Goal: Task Accomplishment & Management: Manage account settings

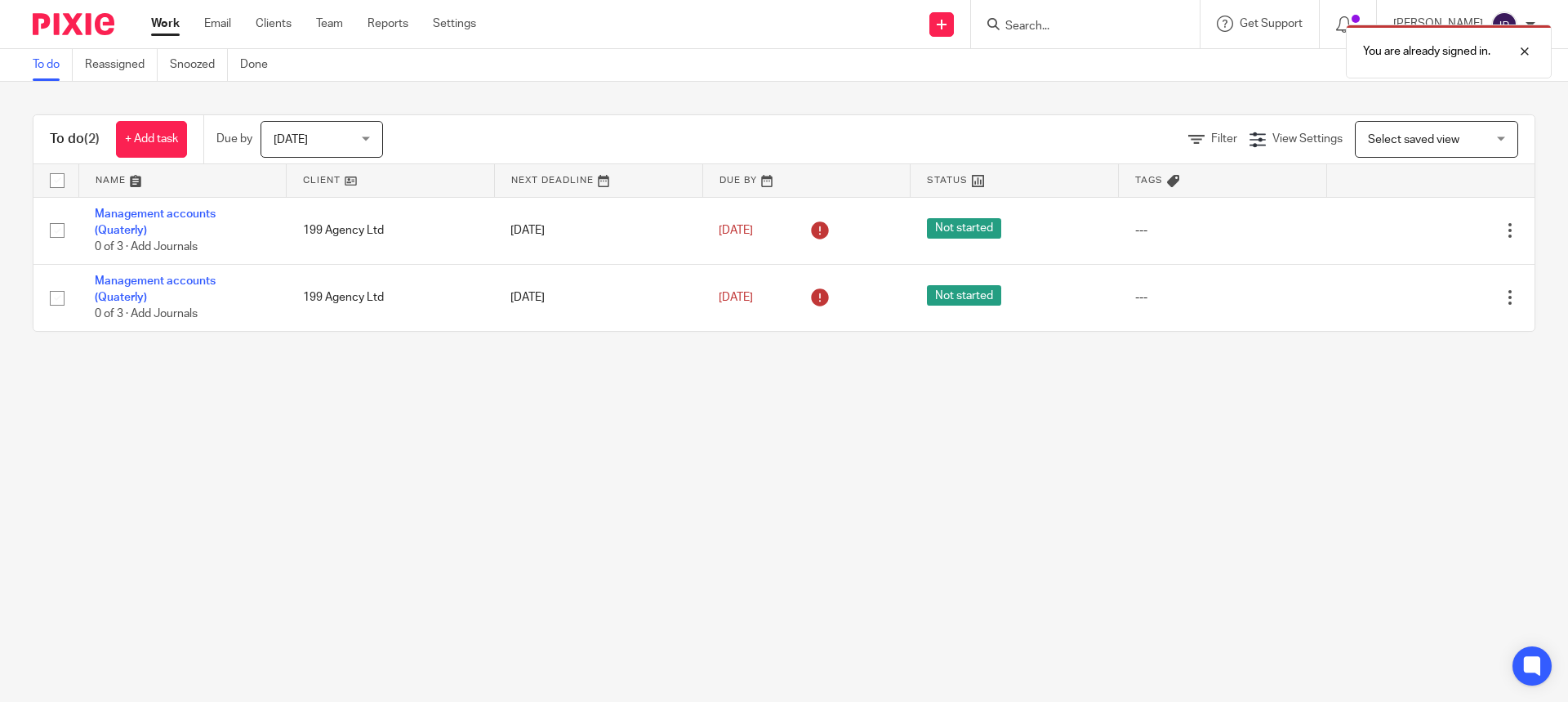
click at [1049, 20] on div "You are already signed in." at bounding box center [1168, 47] width 768 height 62
click at [1048, 25] on div "You are already signed in." at bounding box center [1168, 47] width 768 height 62
click at [1071, 25] on div "You are already signed in." at bounding box center [1168, 47] width 768 height 62
click at [1064, 27] on div "You are already signed in." at bounding box center [1168, 47] width 768 height 62
click at [1056, 29] on div "You are already signed in." at bounding box center [1168, 47] width 768 height 62
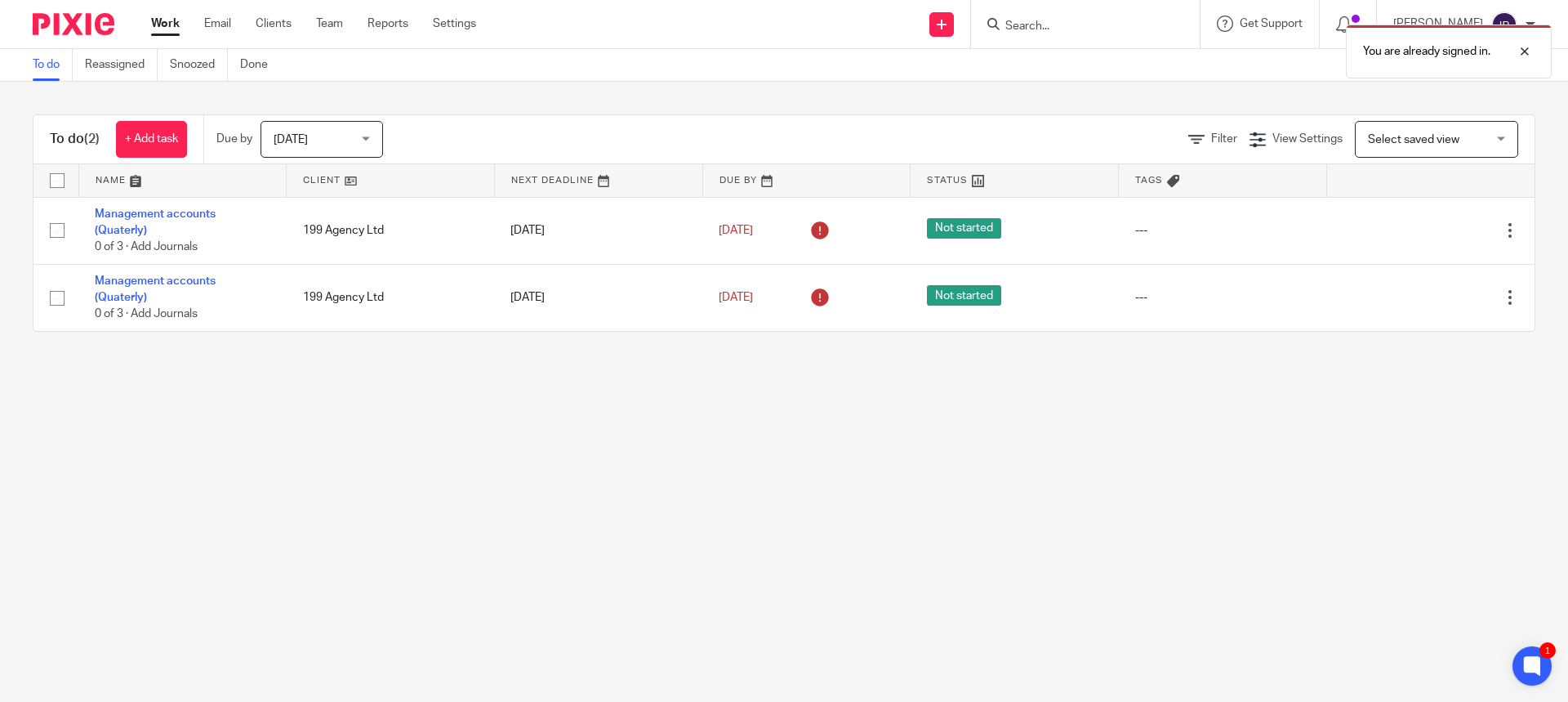
click at [1044, 26] on div "You are already signed in." at bounding box center [1168, 47] width 768 height 62
click at [1037, 26] on div "You are already signed in." at bounding box center [1168, 47] width 768 height 62
click at [1045, 18] on form at bounding box center [1090, 24] width 174 height 20
click at [1045, 27] on input "Search" at bounding box center [1076, 26] width 147 height 14
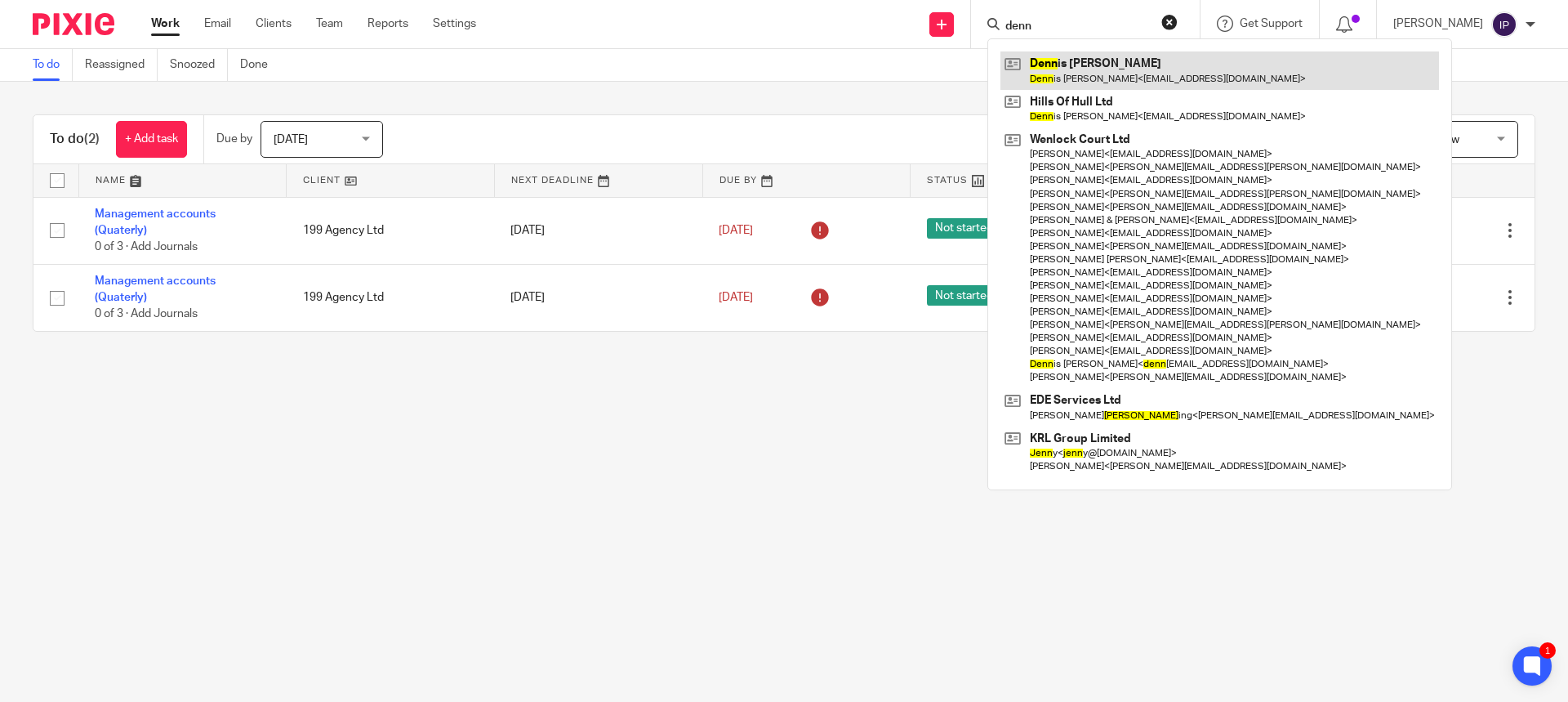
type input "denn"
click at [1133, 70] on link at bounding box center [1219, 70] width 438 height 37
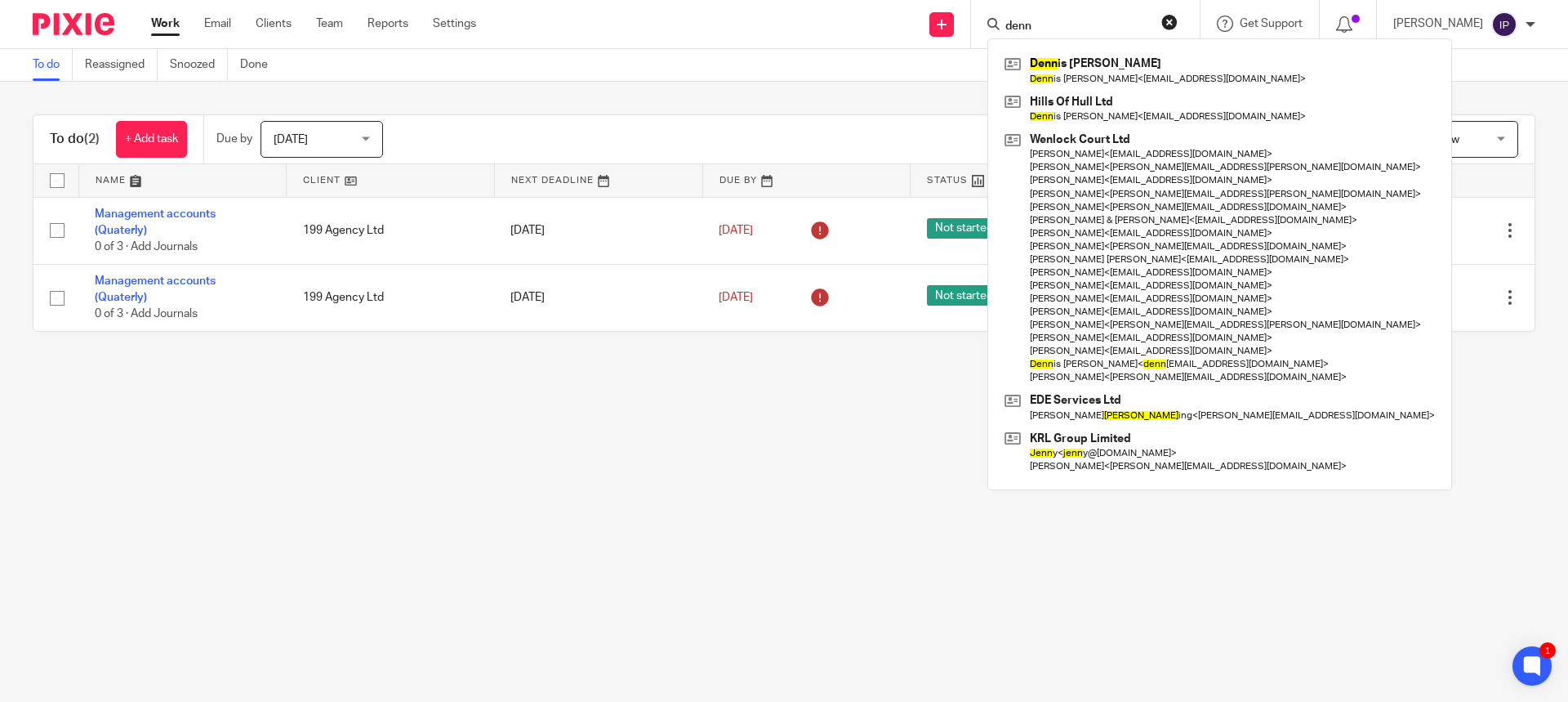
click at [491, 451] on main "To do Reassigned Snoozed Done To do (2) + Add task Due by Today Today Today Tom…" at bounding box center [784, 351] width 1568 height 702
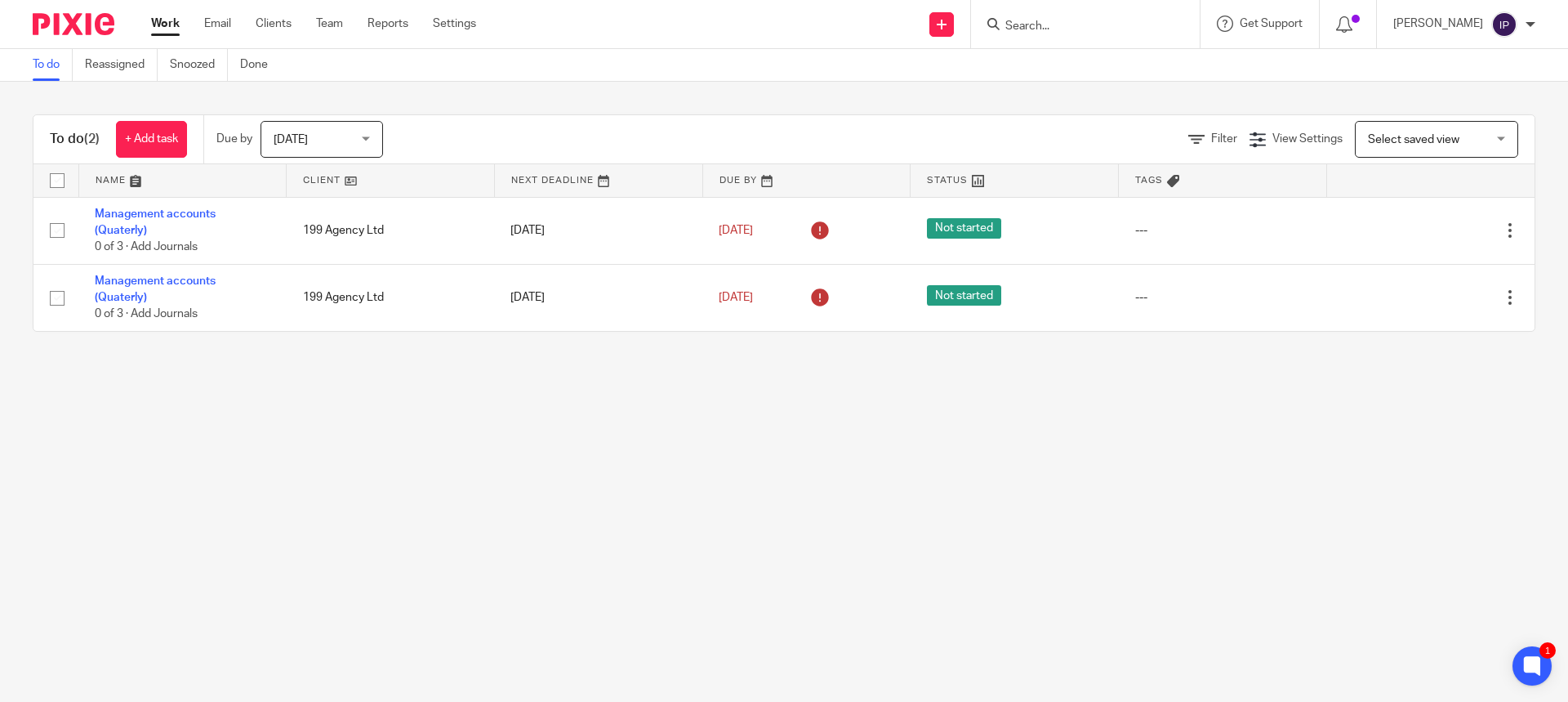
click at [1060, 28] on input "Search" at bounding box center [1076, 26] width 147 height 14
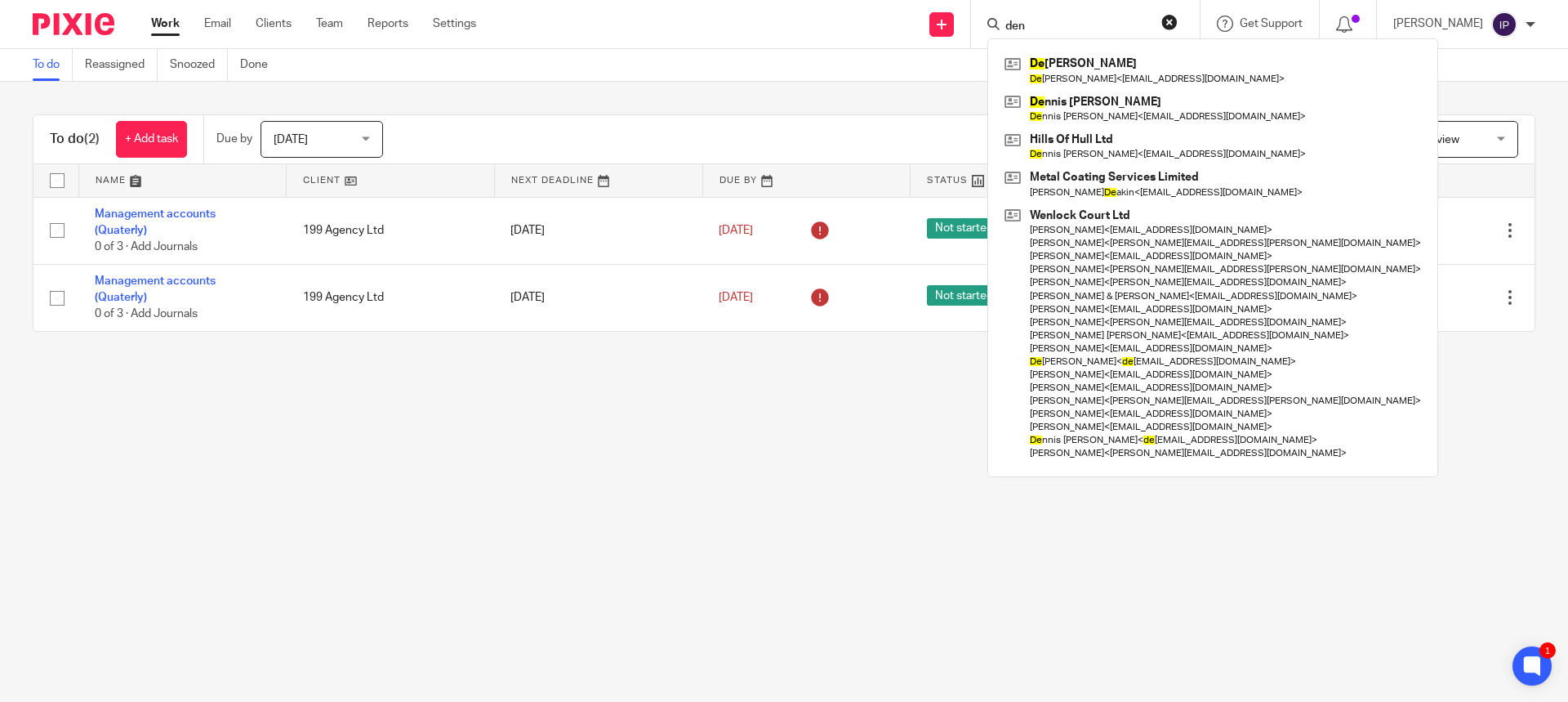
type input "denn"
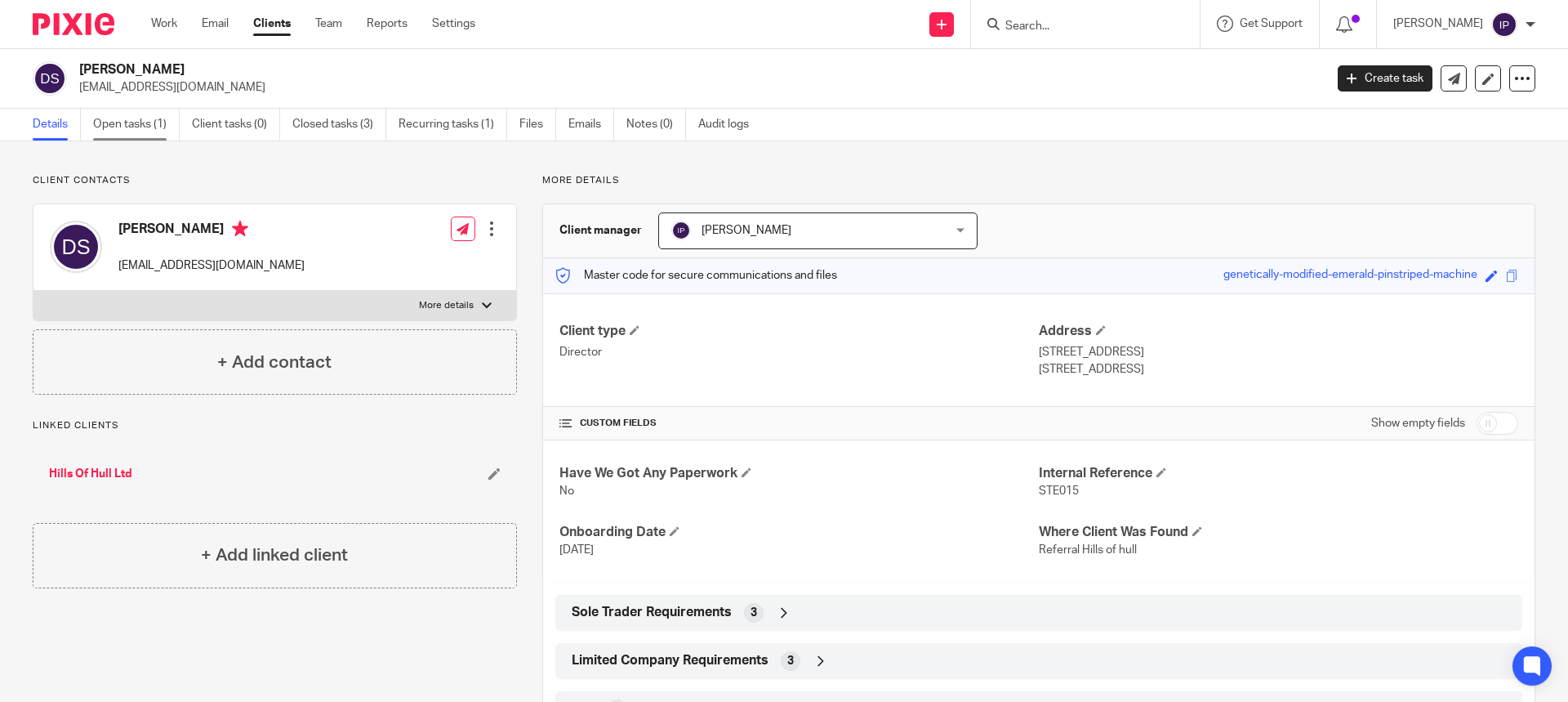
click at [130, 123] on link "Open tasks (1)" at bounding box center [136, 125] width 86 height 32
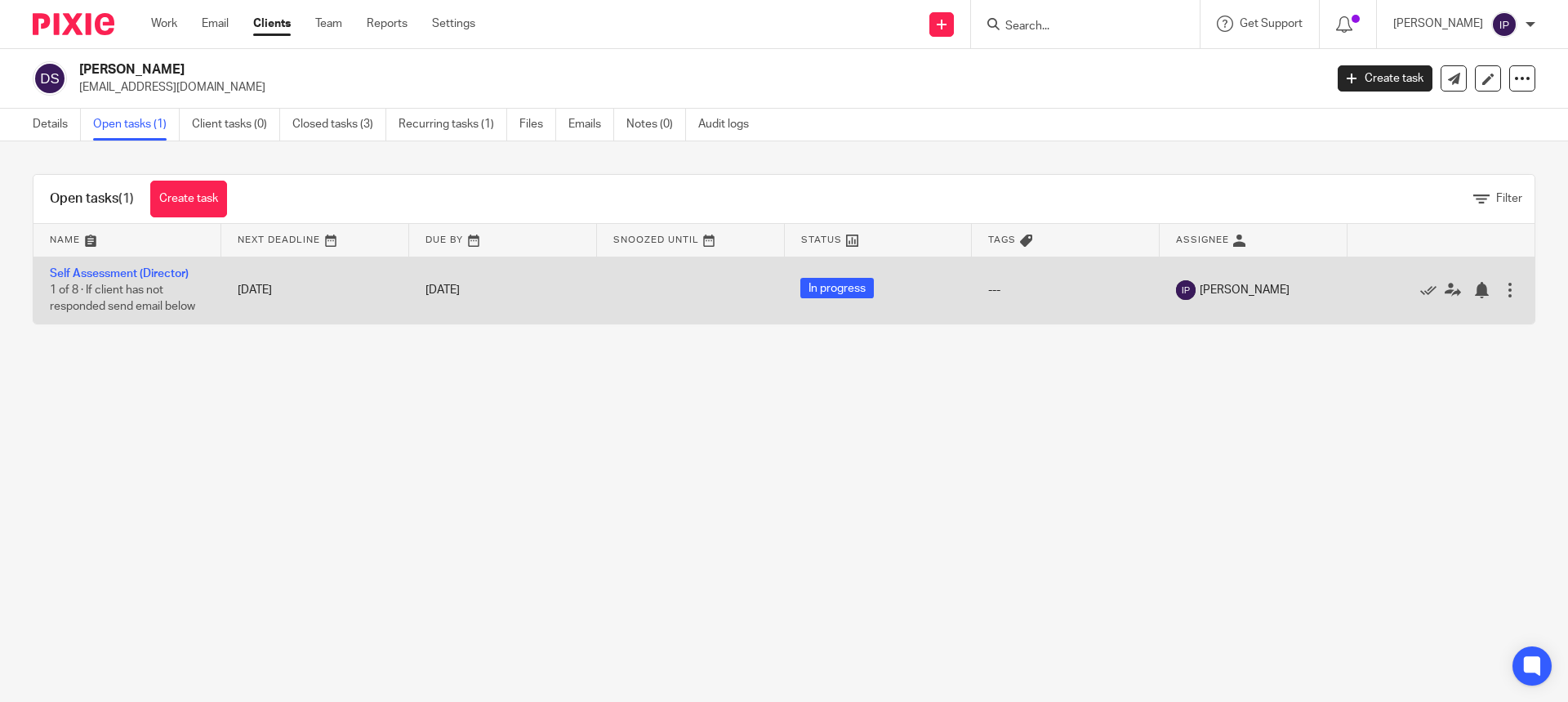
click at [1502, 290] on div at bounding box center [1510, 289] width 16 height 16
click at [131, 275] on link "Self Assessment (Director)" at bounding box center [120, 273] width 139 height 11
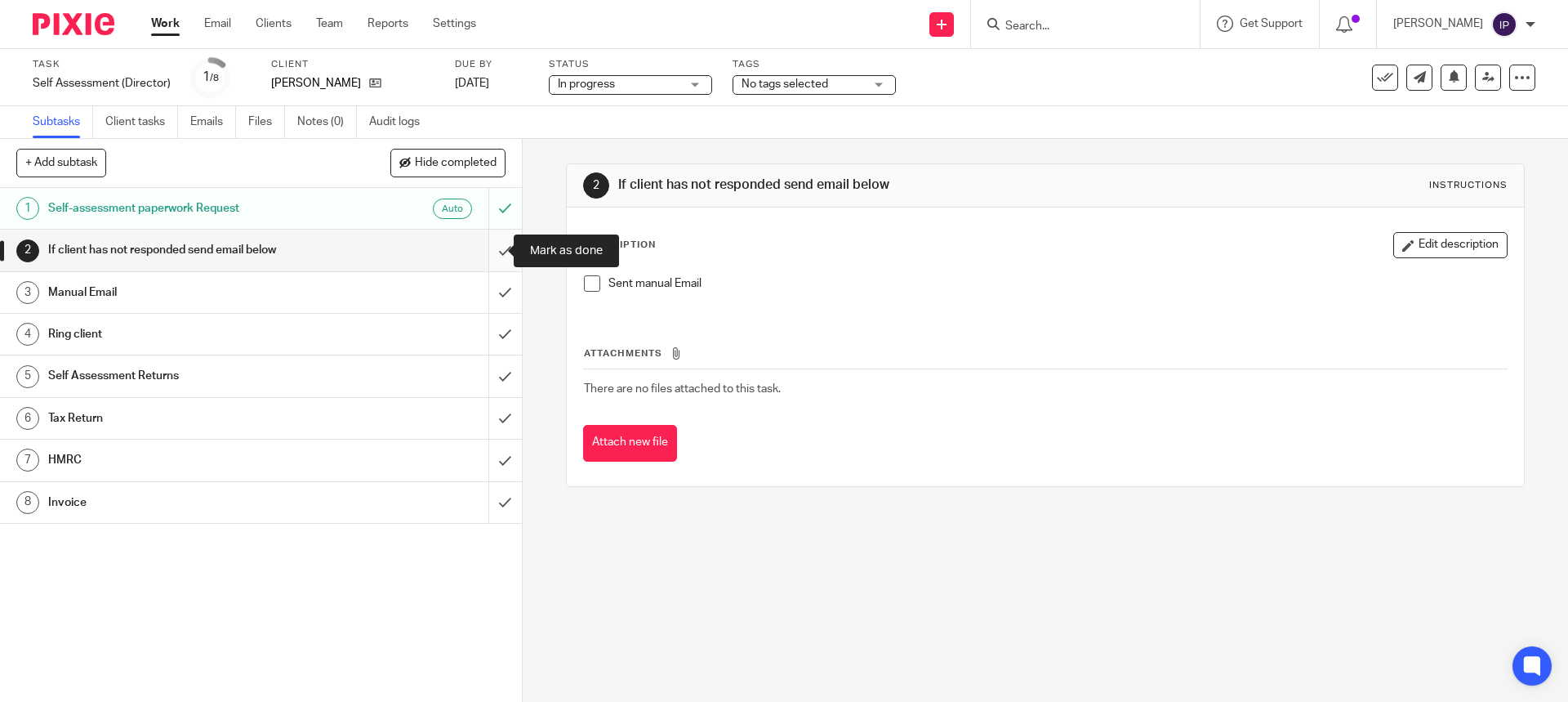
click at [487, 251] on input "submit" at bounding box center [261, 250] width 522 height 41
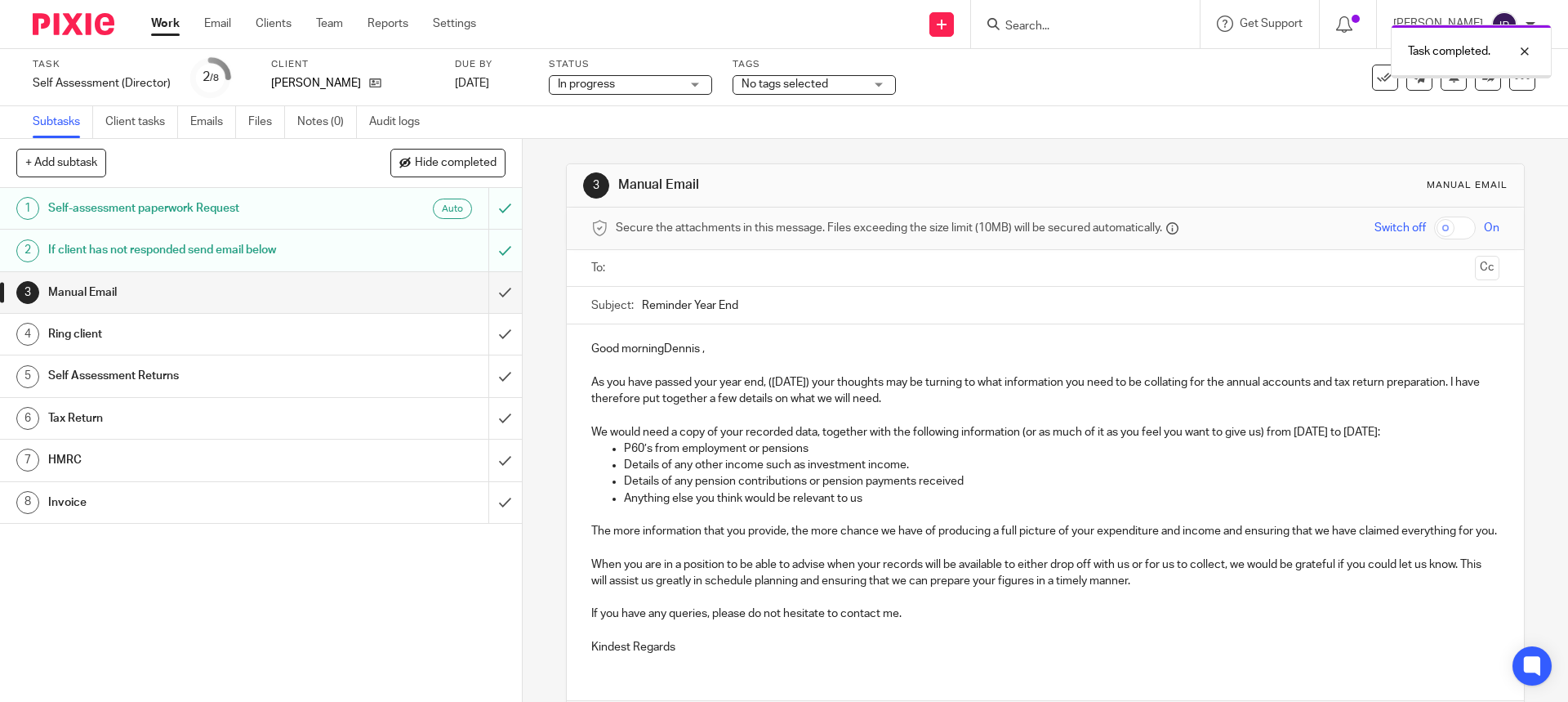
click at [485, 292] on input "submit" at bounding box center [261, 292] width 522 height 41
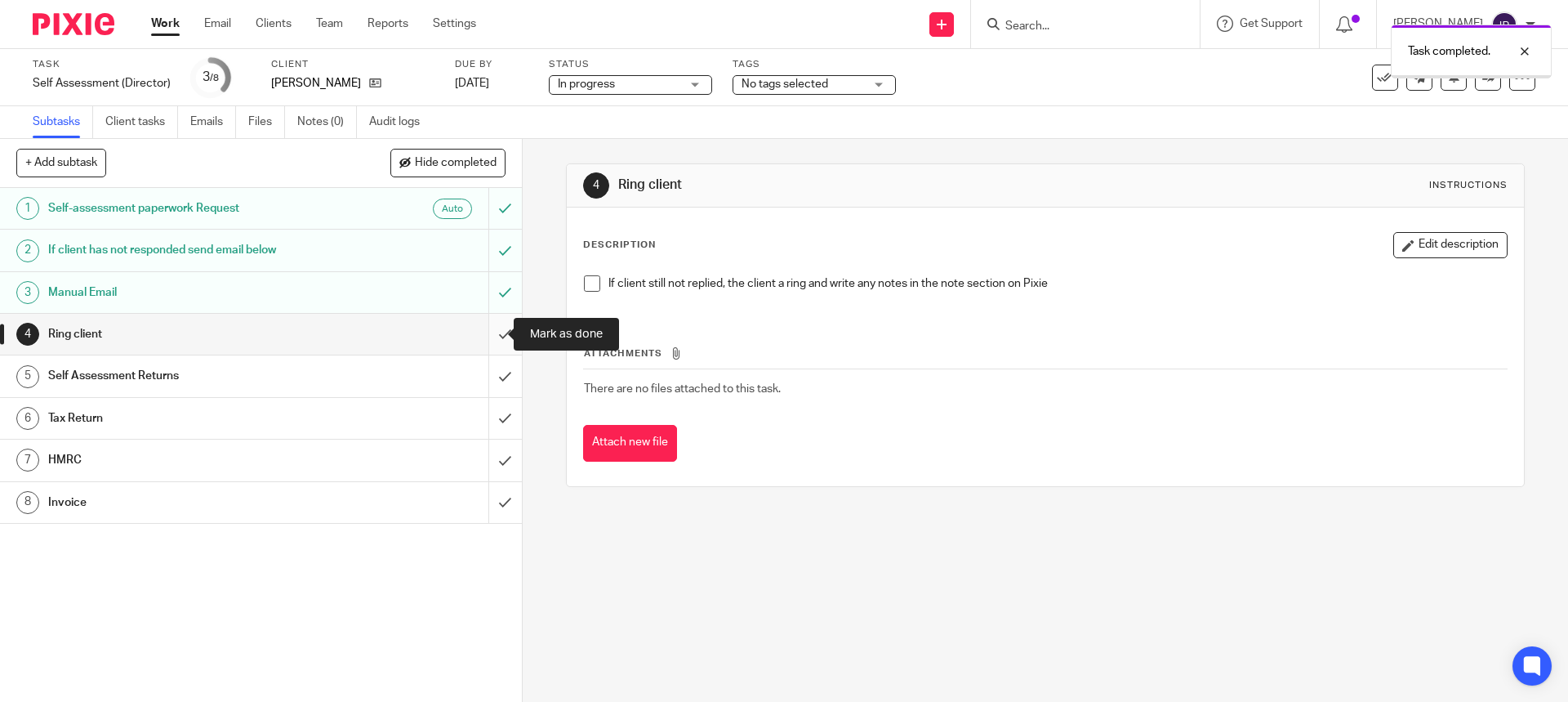
click at [487, 332] on input "submit" at bounding box center [261, 334] width 522 height 41
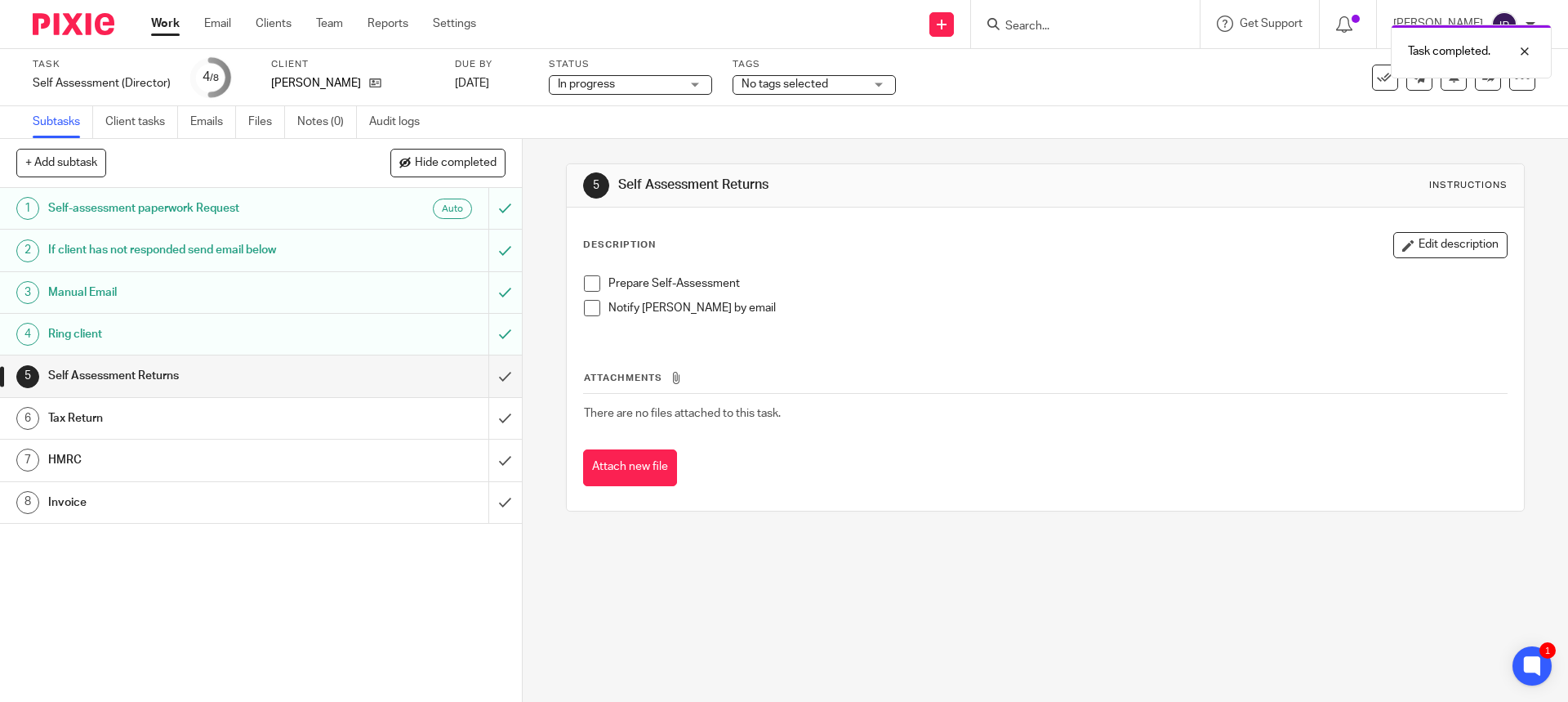
click at [165, 376] on h1 "Self Assessment Returns" at bounding box center [189, 376] width 282 height 25
click at [1052, 29] on input "Search" at bounding box center [1076, 26] width 147 height 14
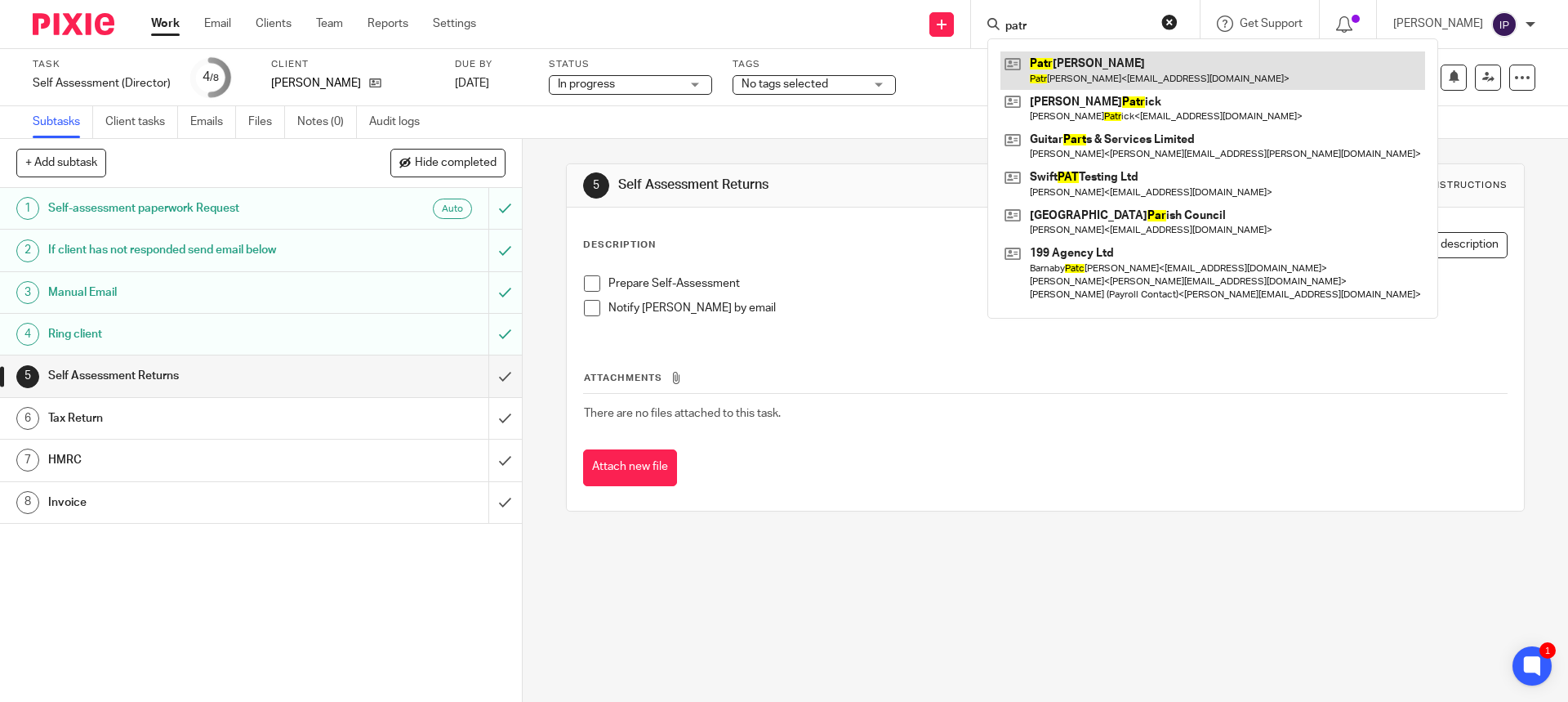
type input "patr"
click at [1086, 59] on link at bounding box center [1212, 70] width 425 height 37
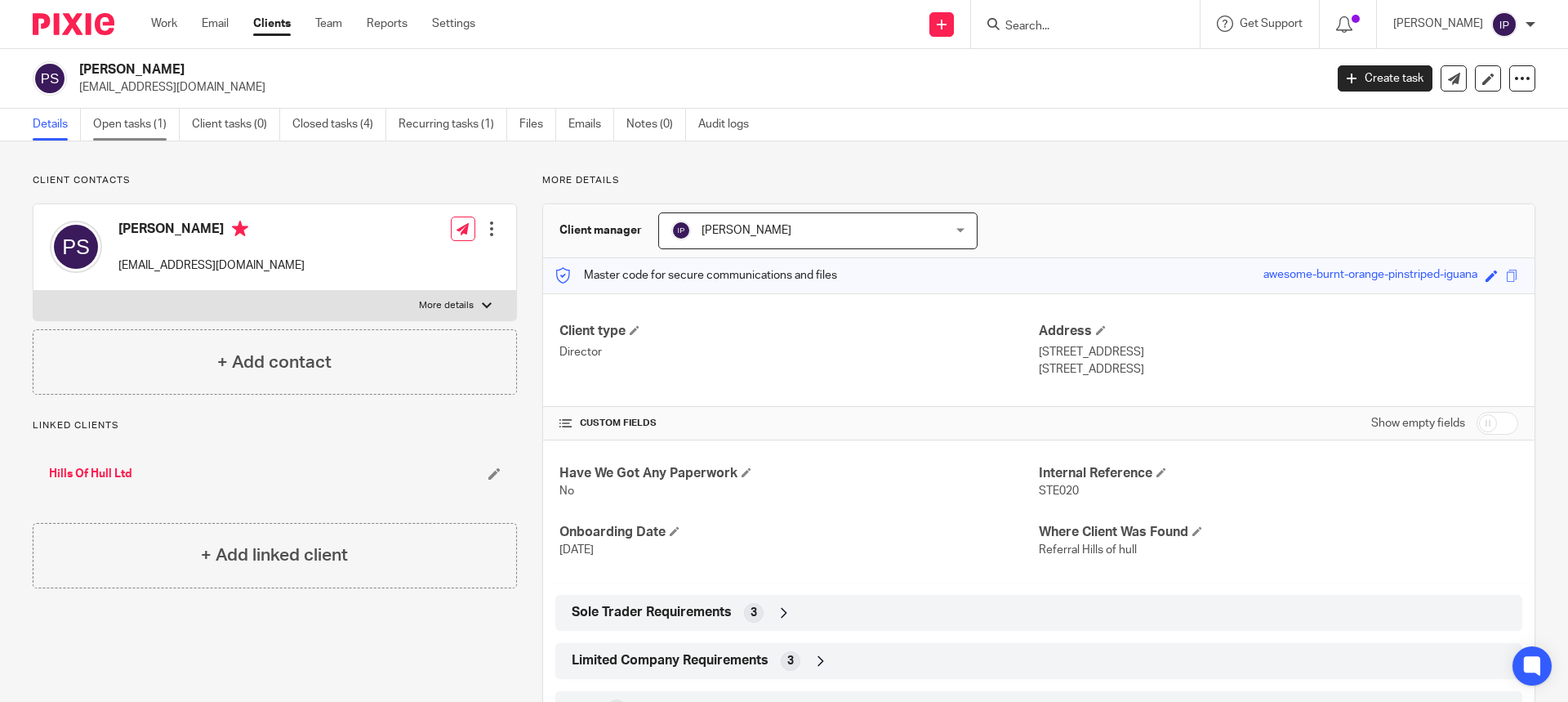
click at [123, 122] on link "Open tasks (1)" at bounding box center [136, 125] width 86 height 32
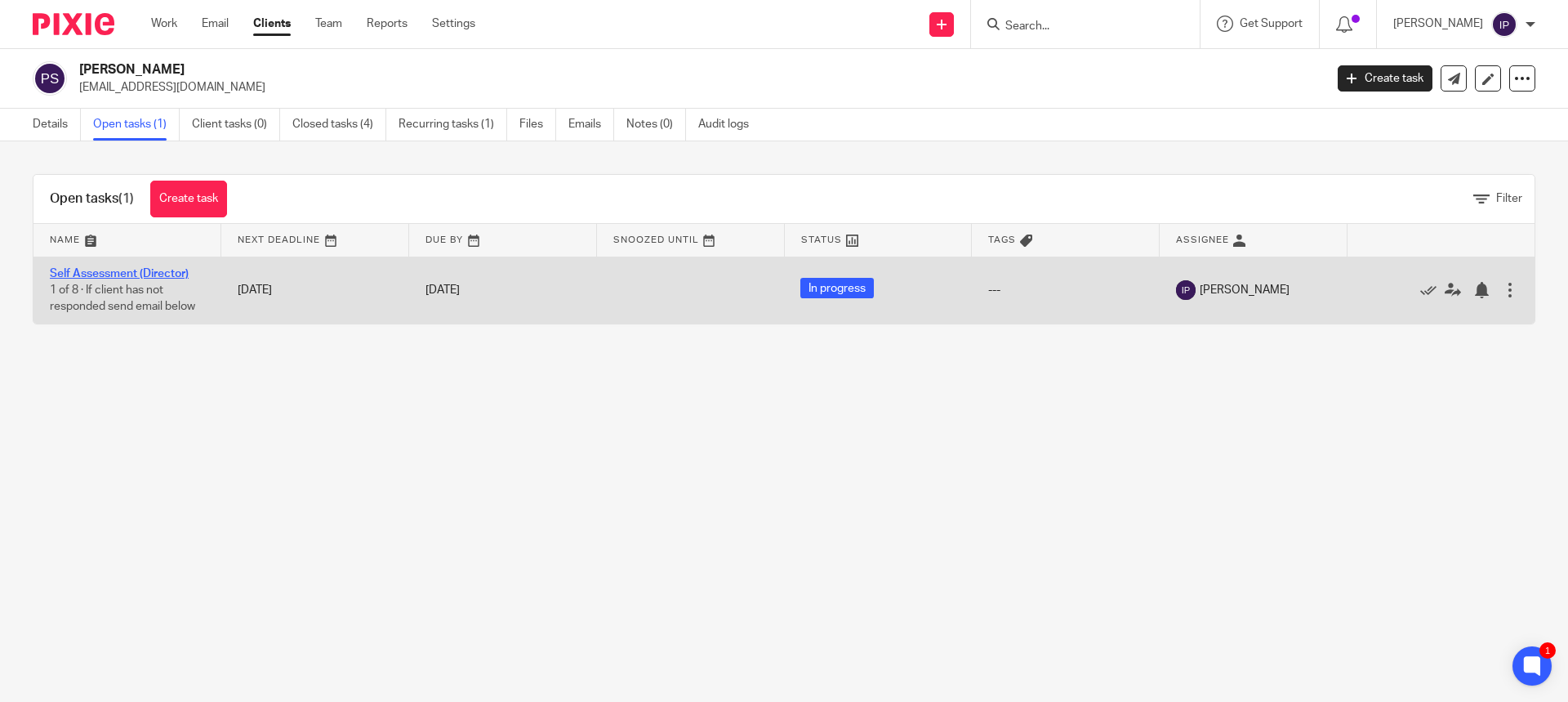
click at [137, 272] on link "Self Assessment (Director)" at bounding box center [120, 273] width 139 height 11
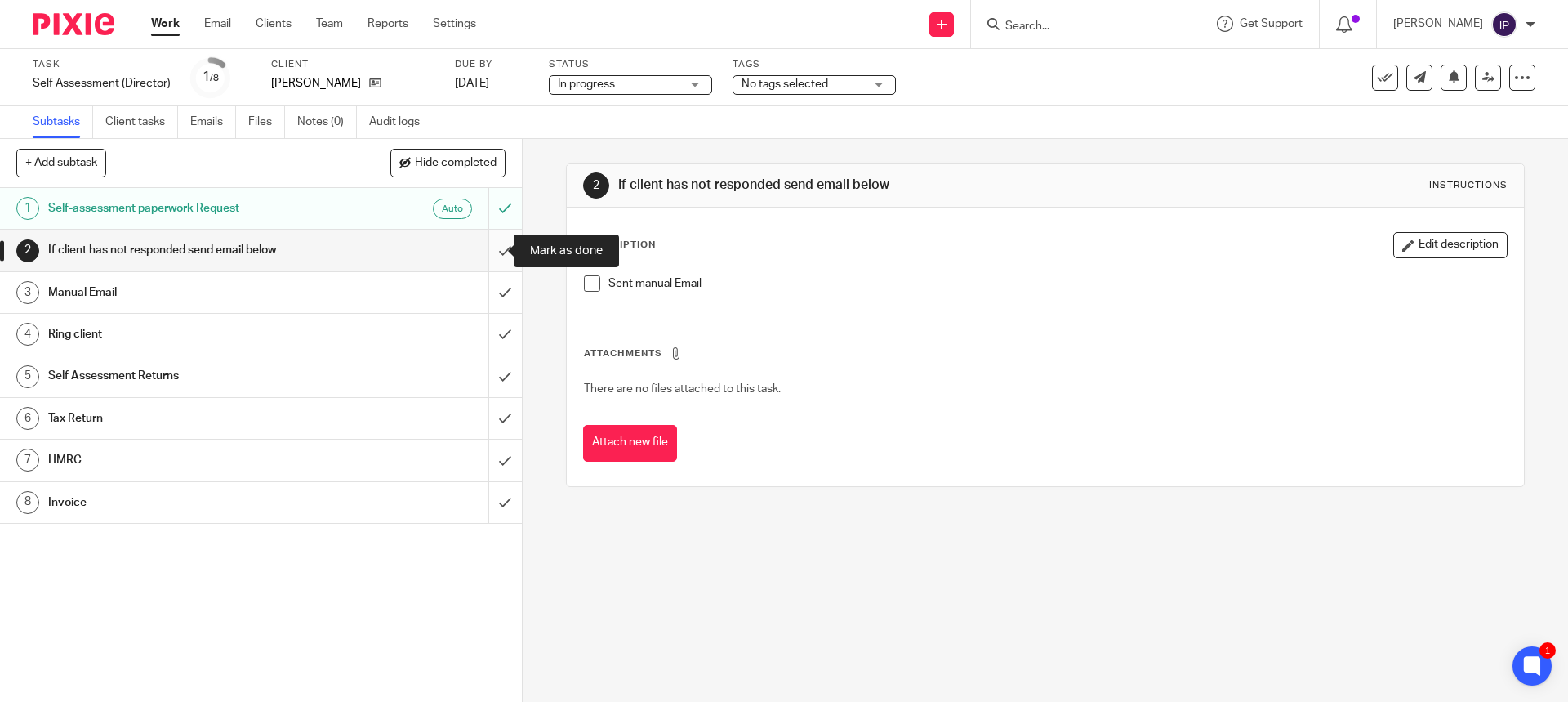
click at [488, 251] on input "submit" at bounding box center [261, 250] width 522 height 41
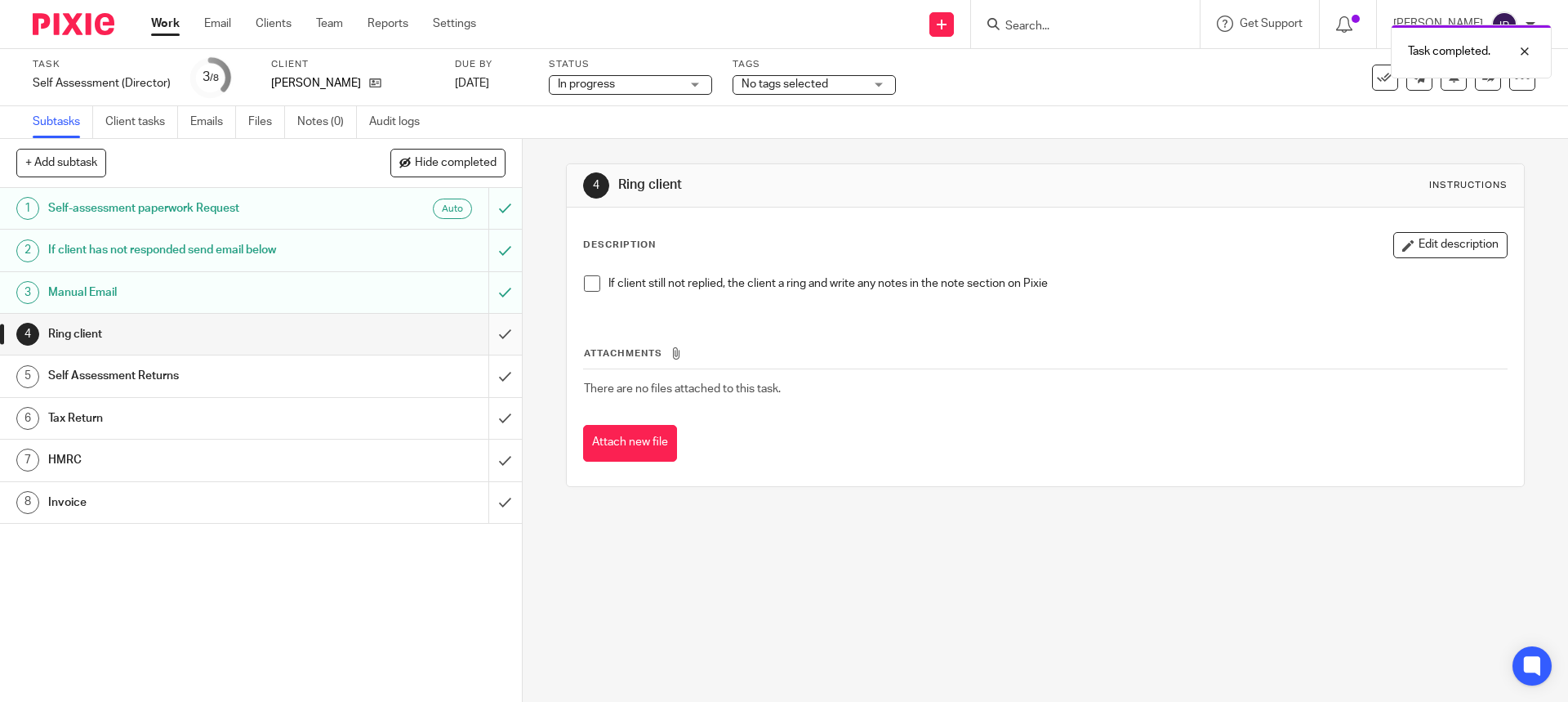
click at [486, 333] on input "submit" at bounding box center [261, 334] width 522 height 41
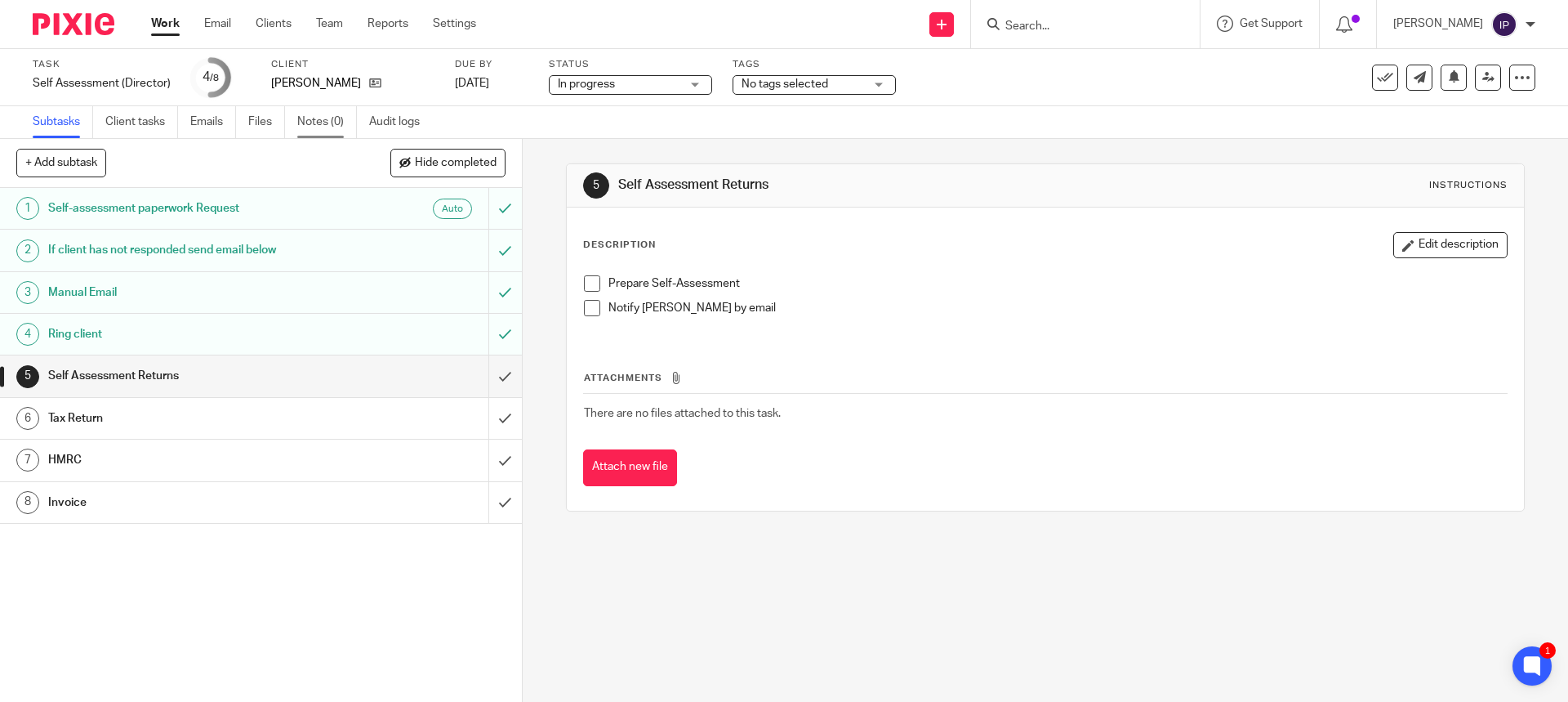
click at [323, 120] on link "Notes (0)" at bounding box center [327, 122] width 59 height 32
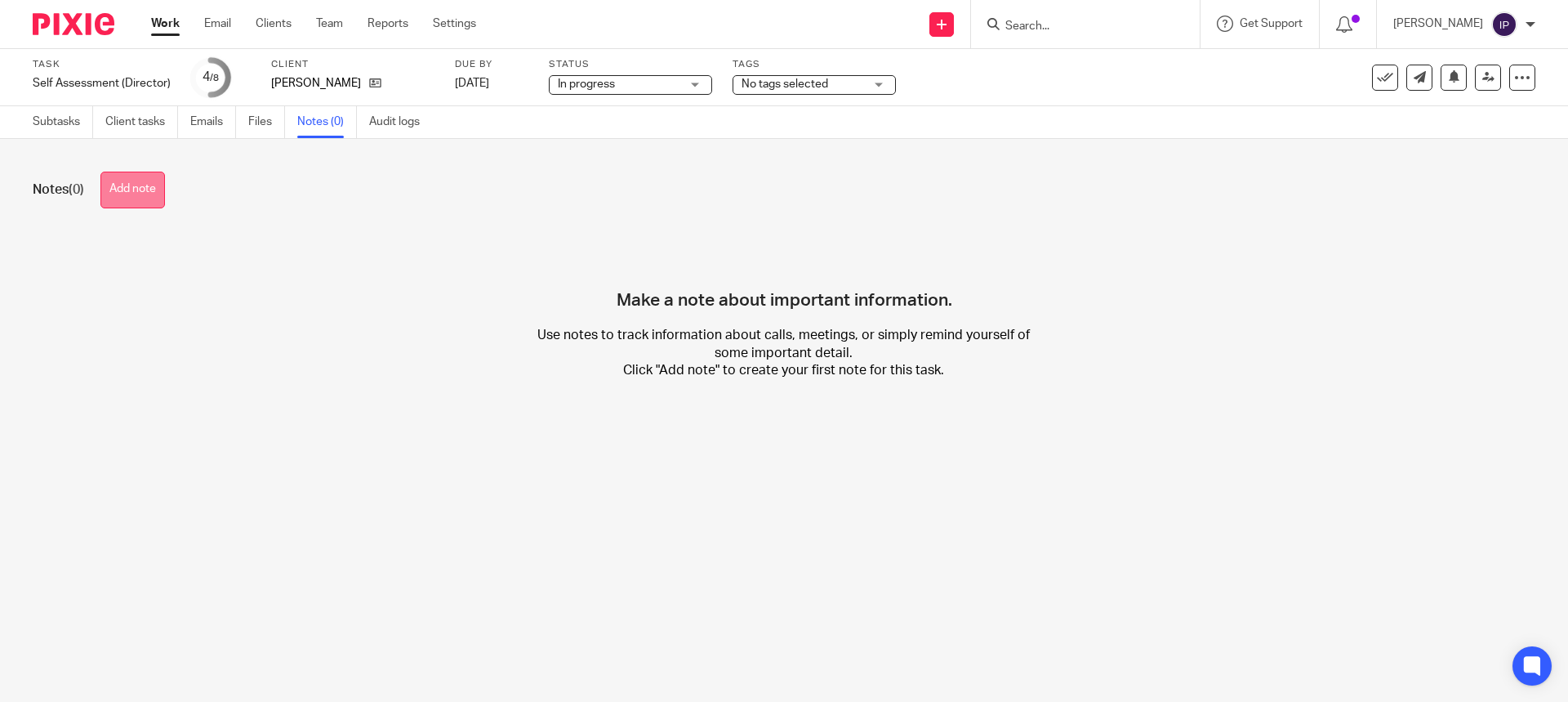
click at [140, 186] on button "Add note" at bounding box center [133, 189] width 64 height 36
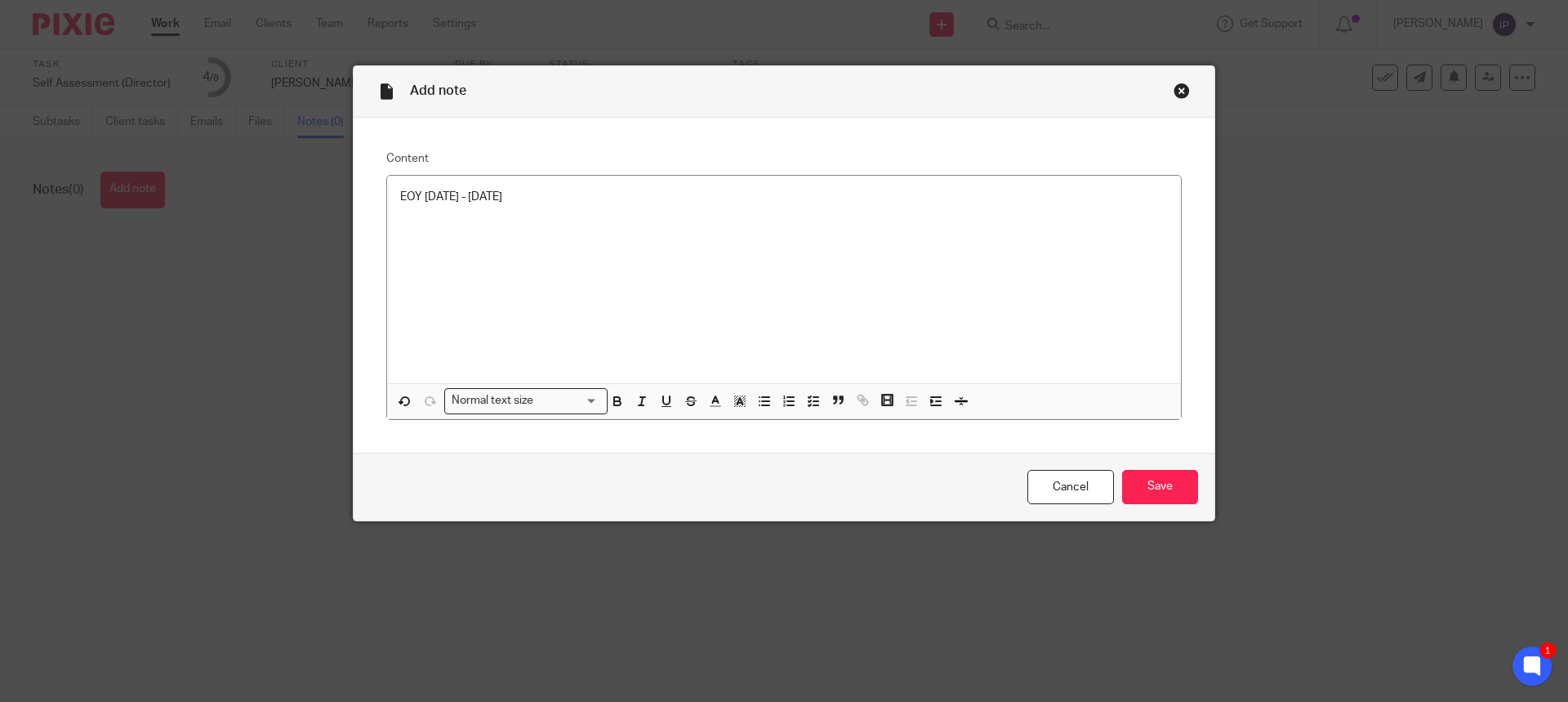
click at [420, 234] on p at bounding box center [784, 229] width 768 height 16
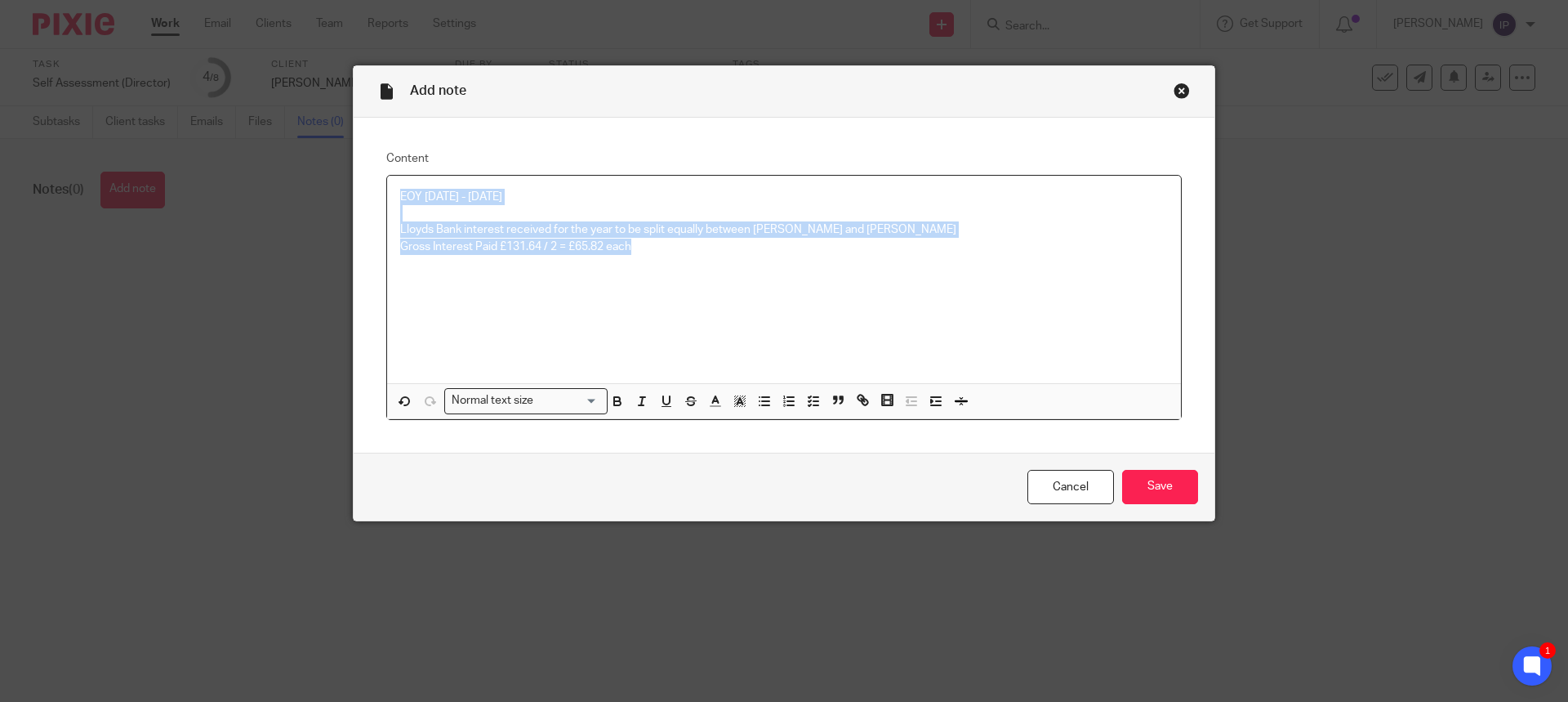
drag, startPoint x: 633, startPoint y: 242, endPoint x: 392, endPoint y: 195, distance: 245.5
click at [392, 195] on div "EOY 2024 - 2025 Lloyds Bank interest received for the year to be split equally …" at bounding box center [784, 279] width 794 height 208
copy div "EOY 2024 - 2025 Lloyds Bank interest received for the year to be split equally …"
click at [1156, 491] on input "Save" at bounding box center [1160, 487] width 76 height 35
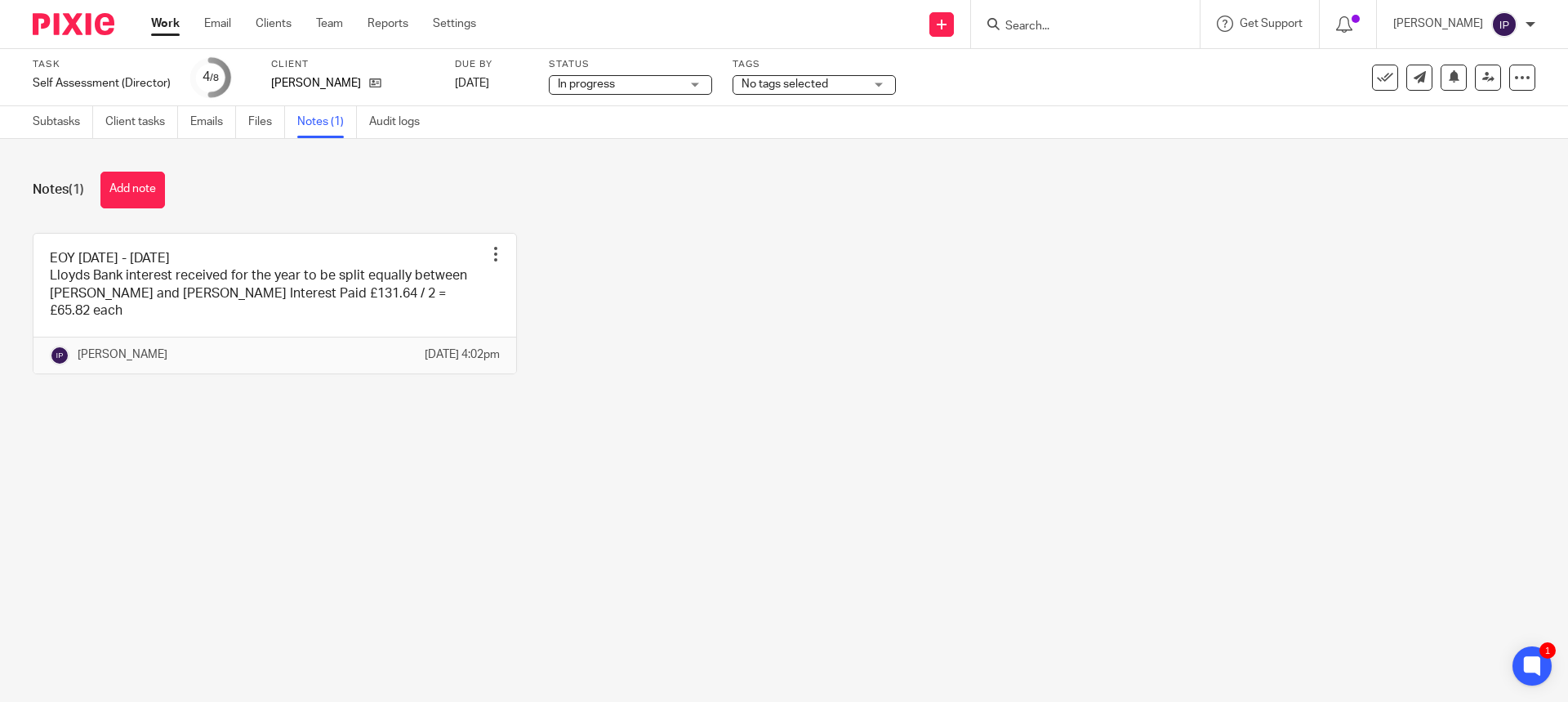
click at [1060, 30] on input "Search" at bounding box center [1076, 26] width 147 height 14
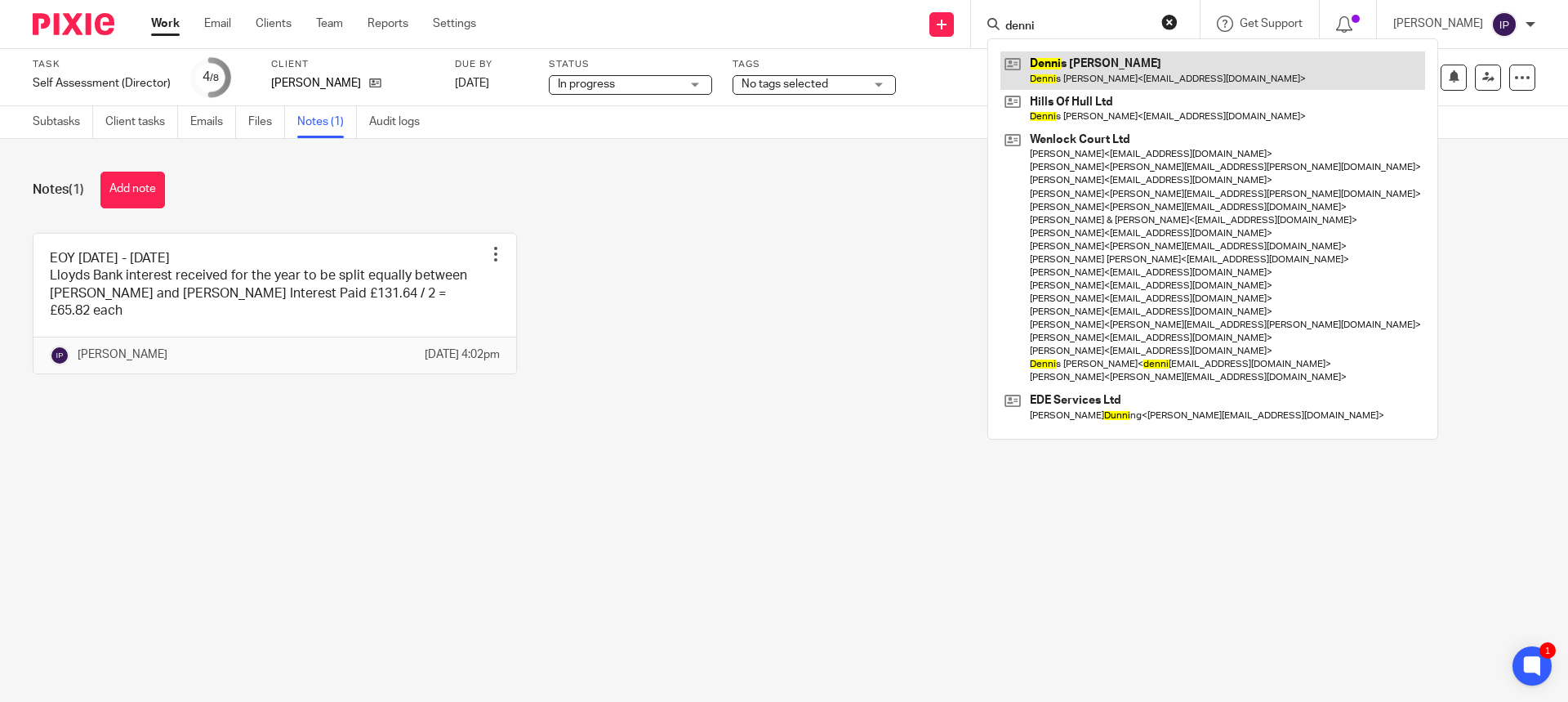
type input "denni"
click at [1109, 74] on link at bounding box center [1212, 70] width 425 height 37
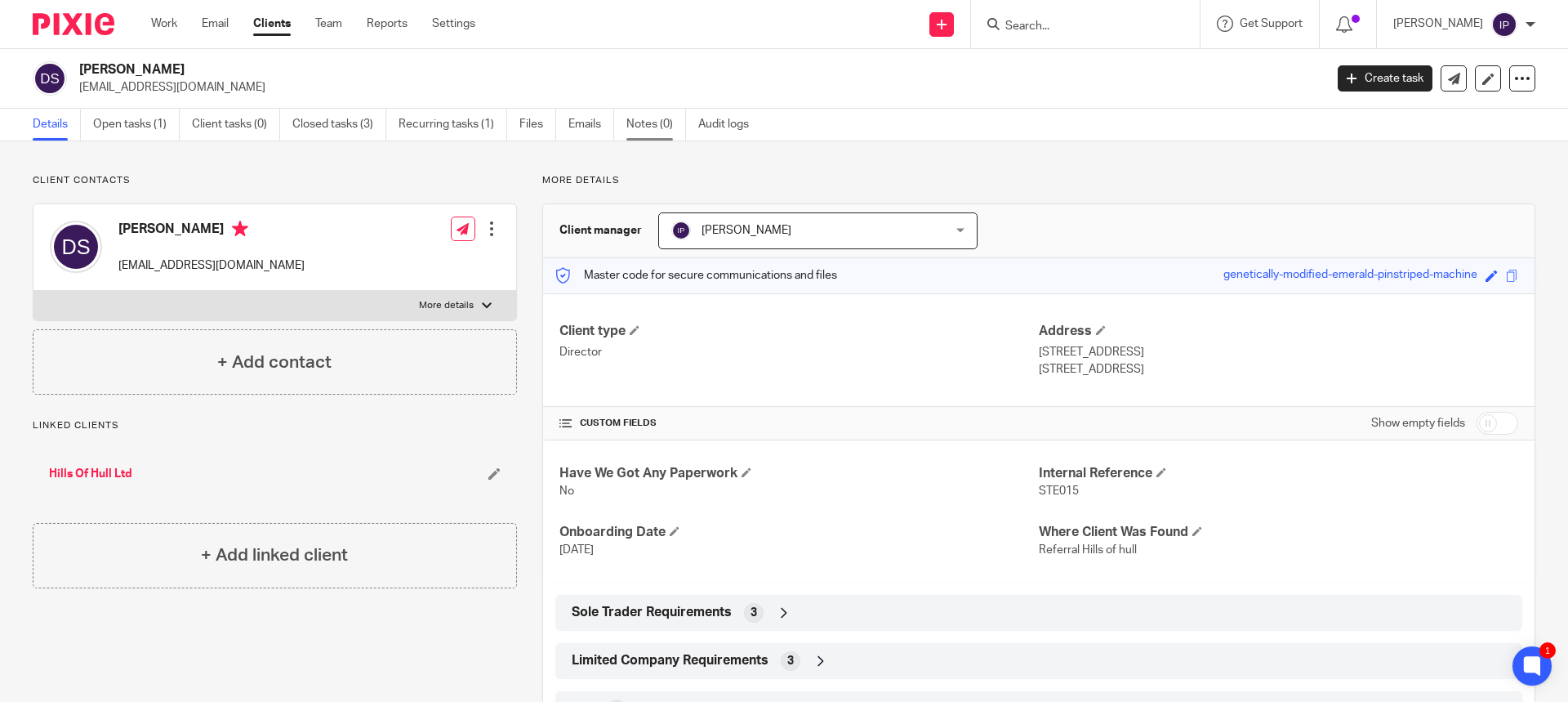
click at [653, 125] on link "Notes (0)" at bounding box center [656, 125] width 59 height 32
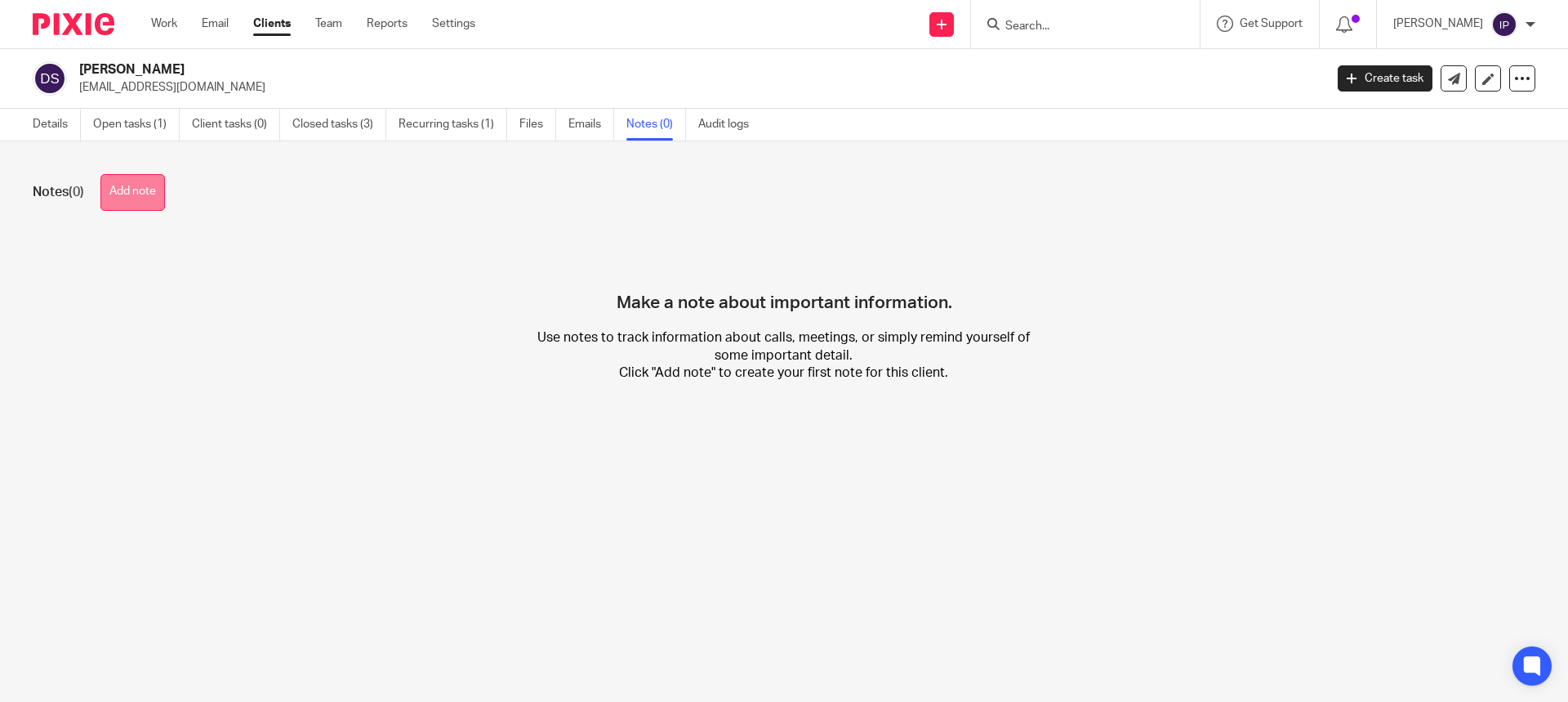
click at [146, 190] on button "Add note" at bounding box center [133, 192] width 64 height 36
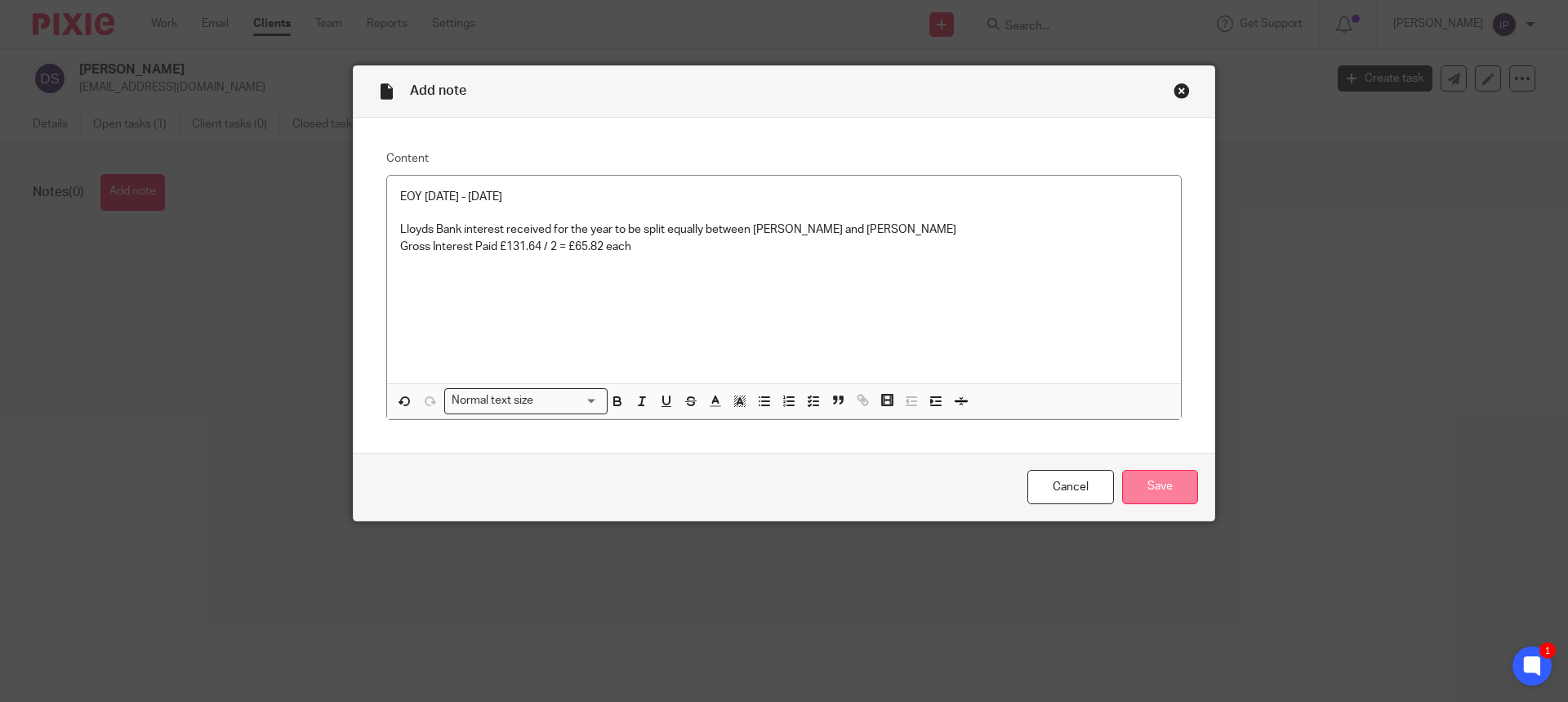
click at [1159, 488] on input "Save" at bounding box center [1160, 487] width 76 height 35
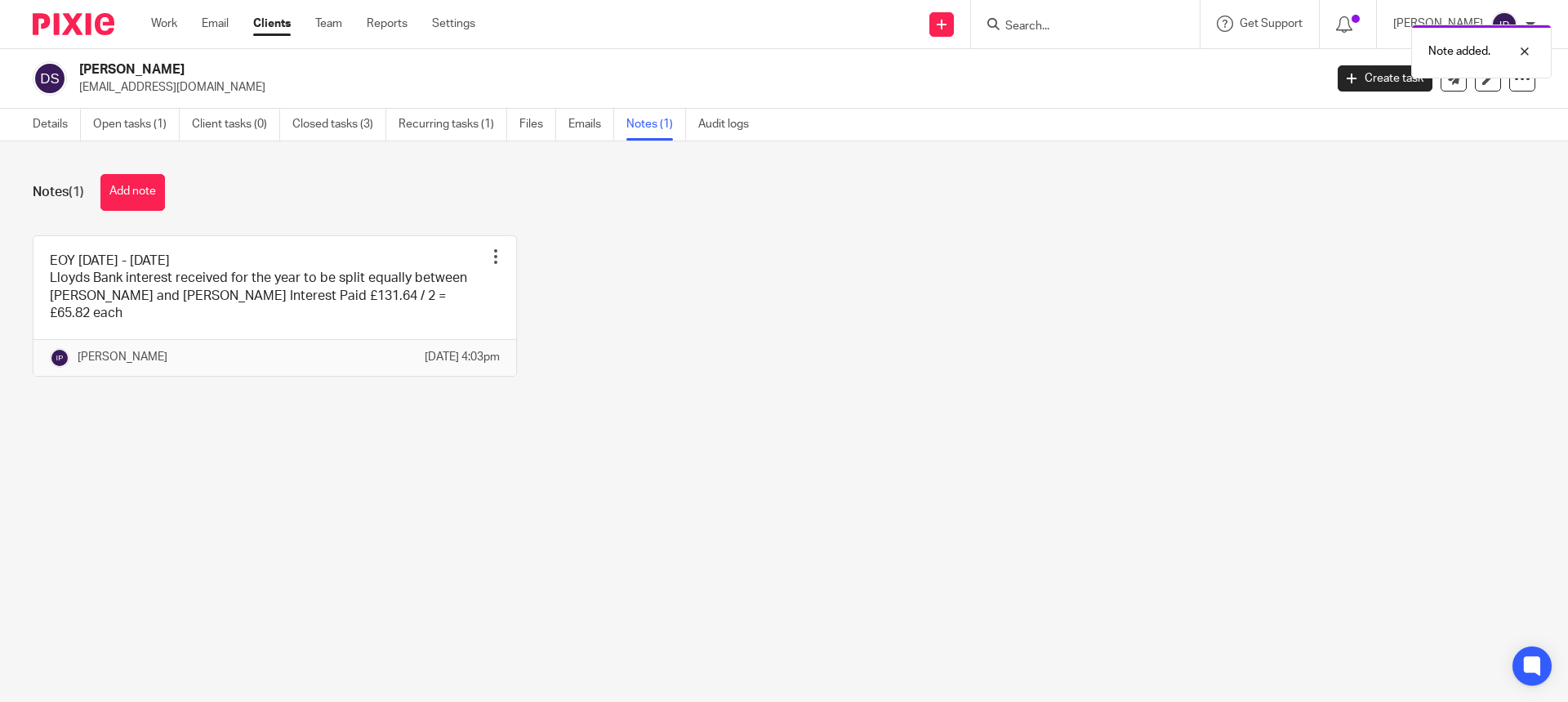
click at [656, 252] on div "EOY [DATE] - [DATE] Lloyds Bank interest received for the year to be split equa…" at bounding box center [771, 318] width 1528 height 166
click at [173, 434] on div "Notes (1) Add note EOY [DATE] - [DATE] Lloyds Bank interest received for the ye…" at bounding box center [784, 287] width 1568 height 292
click at [646, 123] on link "Notes (1)" at bounding box center [656, 125] width 59 height 32
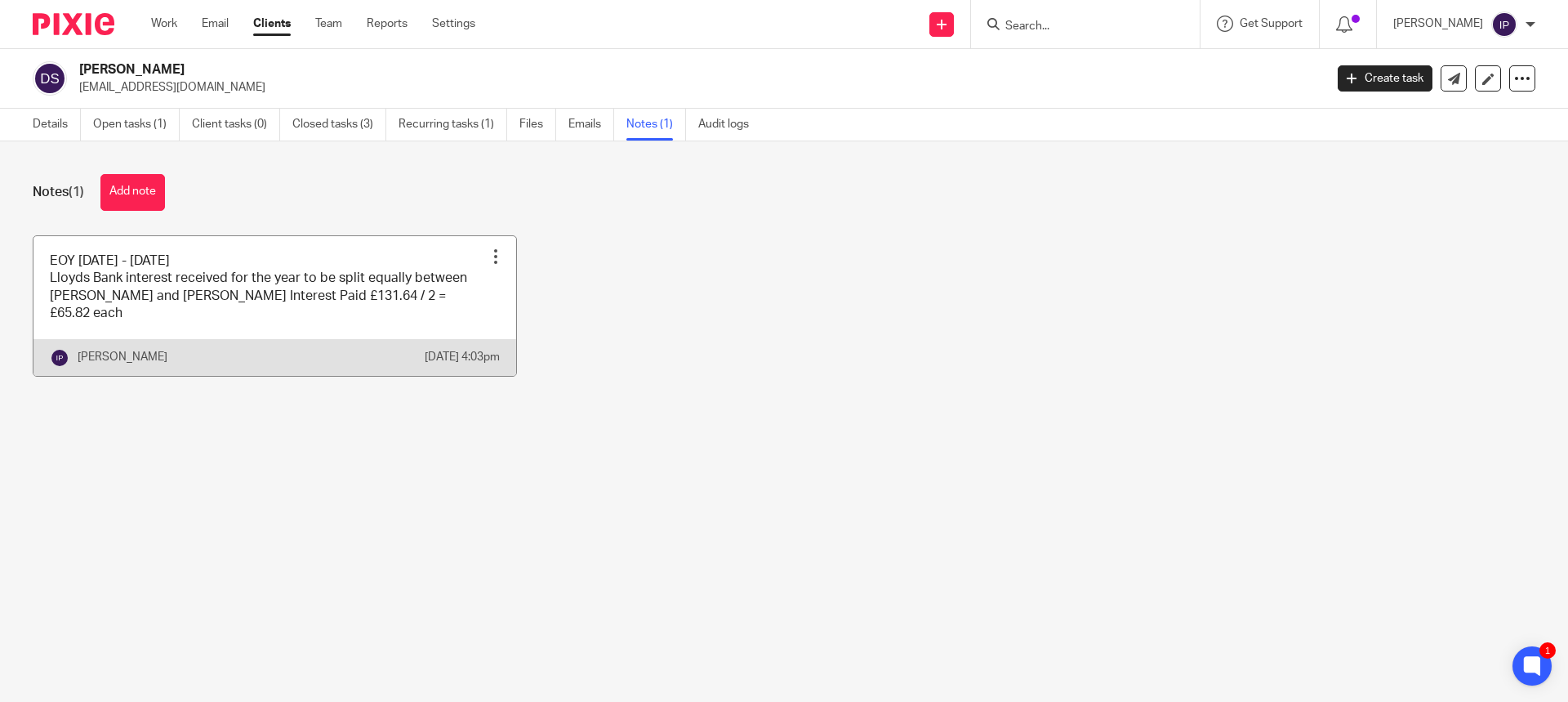
click at [487, 254] on div at bounding box center [495, 256] width 16 height 16
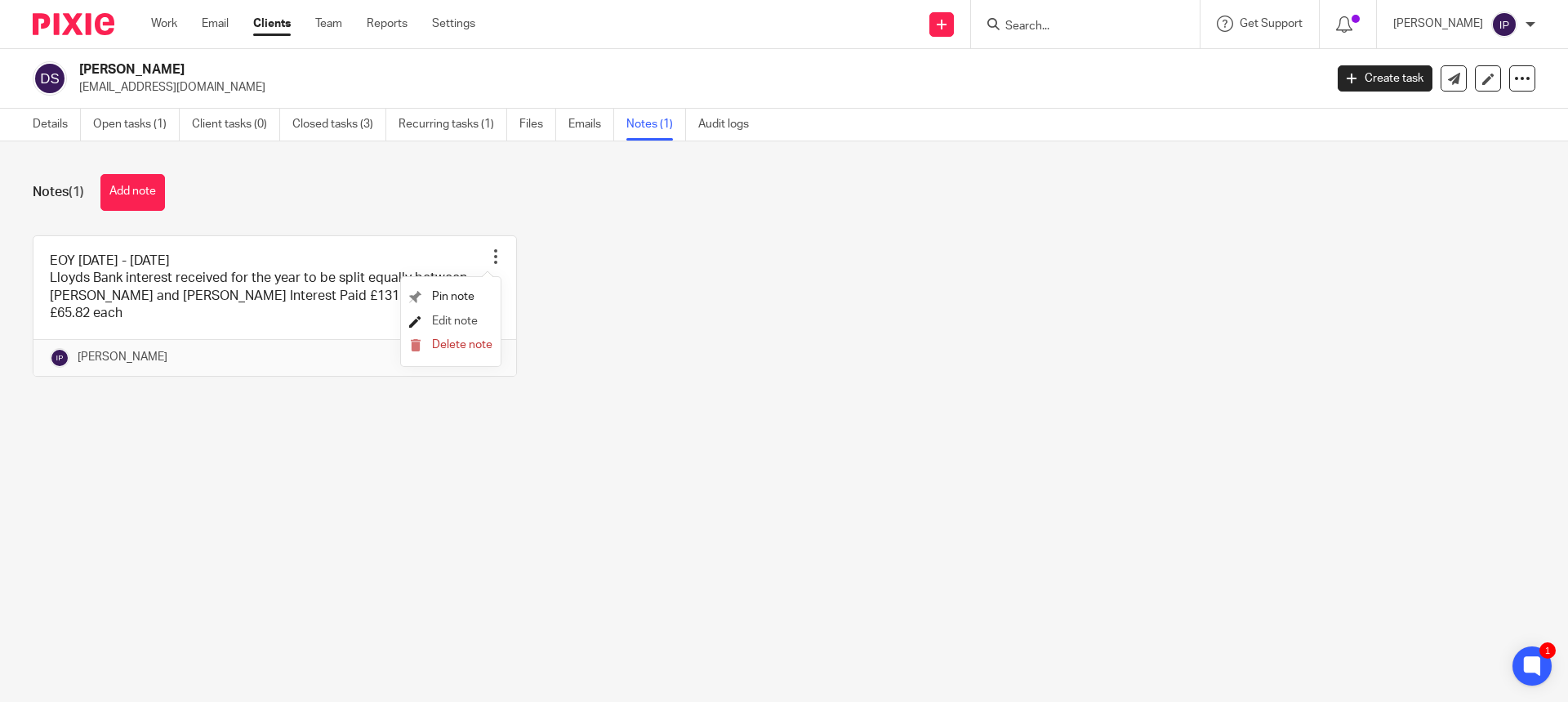
click at [470, 319] on span "Edit note" at bounding box center [455, 320] width 46 height 11
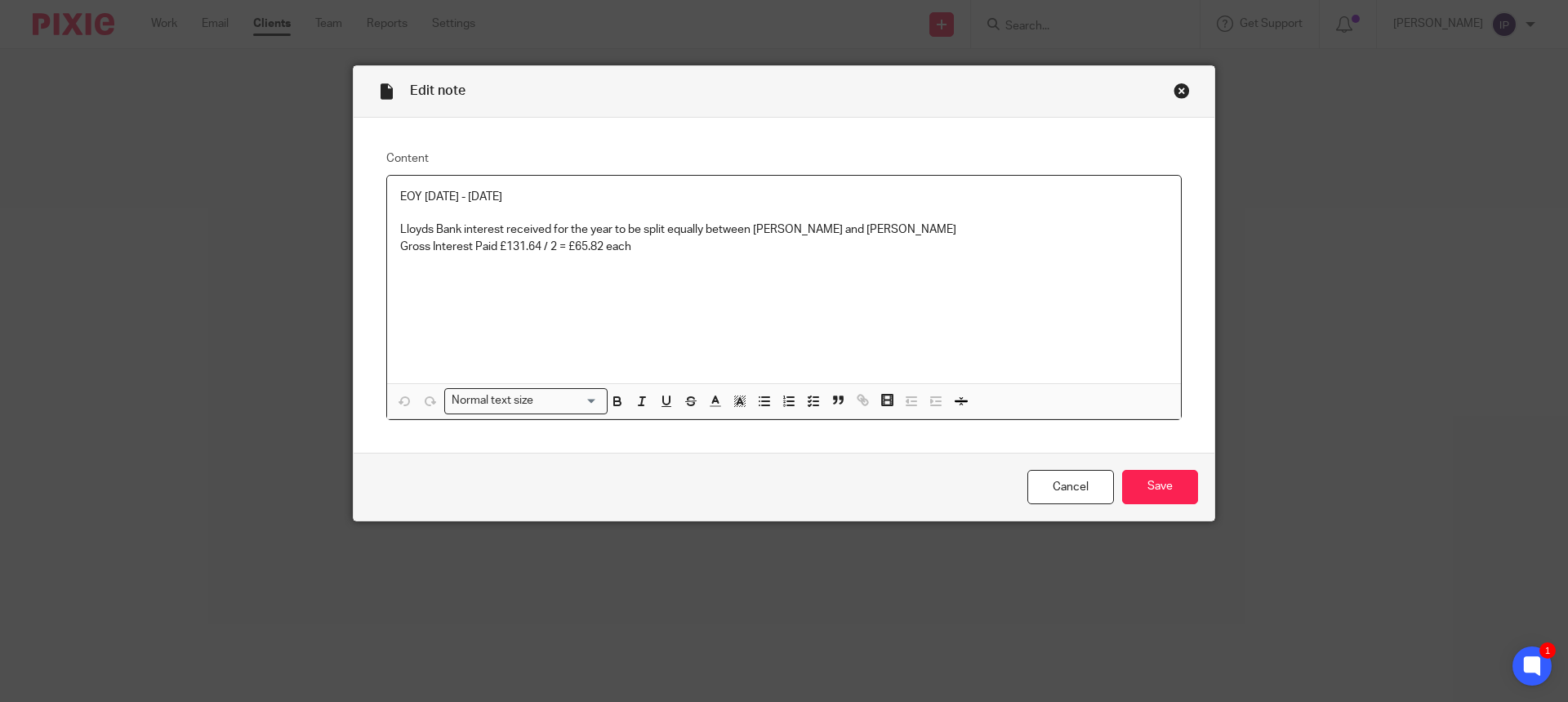
click at [629, 245] on p "Gross Interest Paid £131.64 / 2 = £65.82 each" at bounding box center [784, 246] width 768 height 16
click at [418, 305] on p at bounding box center [784, 312] width 768 height 16
click at [400, 292] on p at bounding box center [784, 295] width 768 height 16
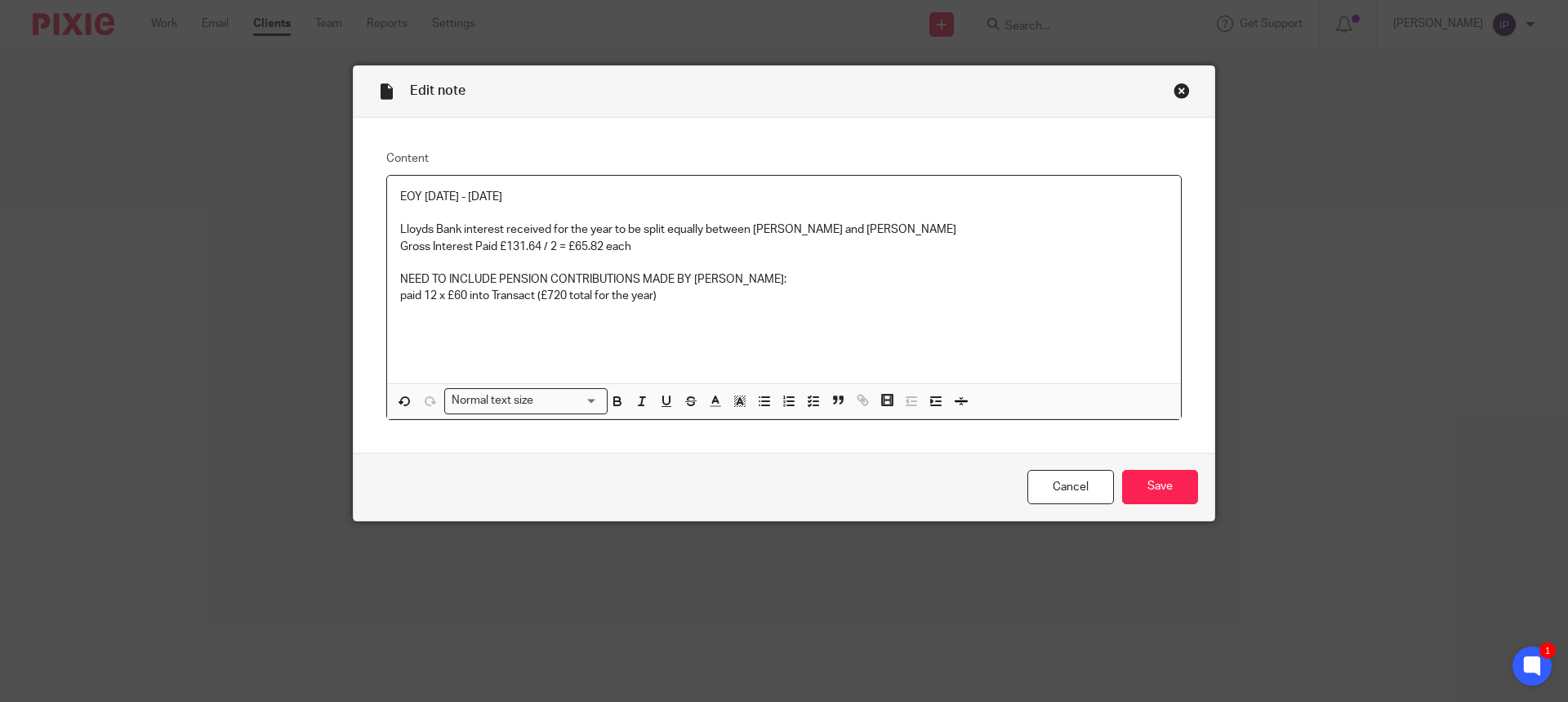
click at [401, 289] on p "paid 12 x £60 into Transact (£720 total for the year)" at bounding box center [784, 295] width 768 height 16
click at [727, 280] on p "NEED TO INCLUDE PENSION CONTRIBUTIONS MADE BY DENNIS:" at bounding box center [784, 279] width 768 height 16
click at [666, 297] on p "Paid 12 x £60 into Transact (£720 total for the year)" at bounding box center [784, 295] width 768 height 16
click at [1164, 485] on input "Save" at bounding box center [1160, 487] width 76 height 35
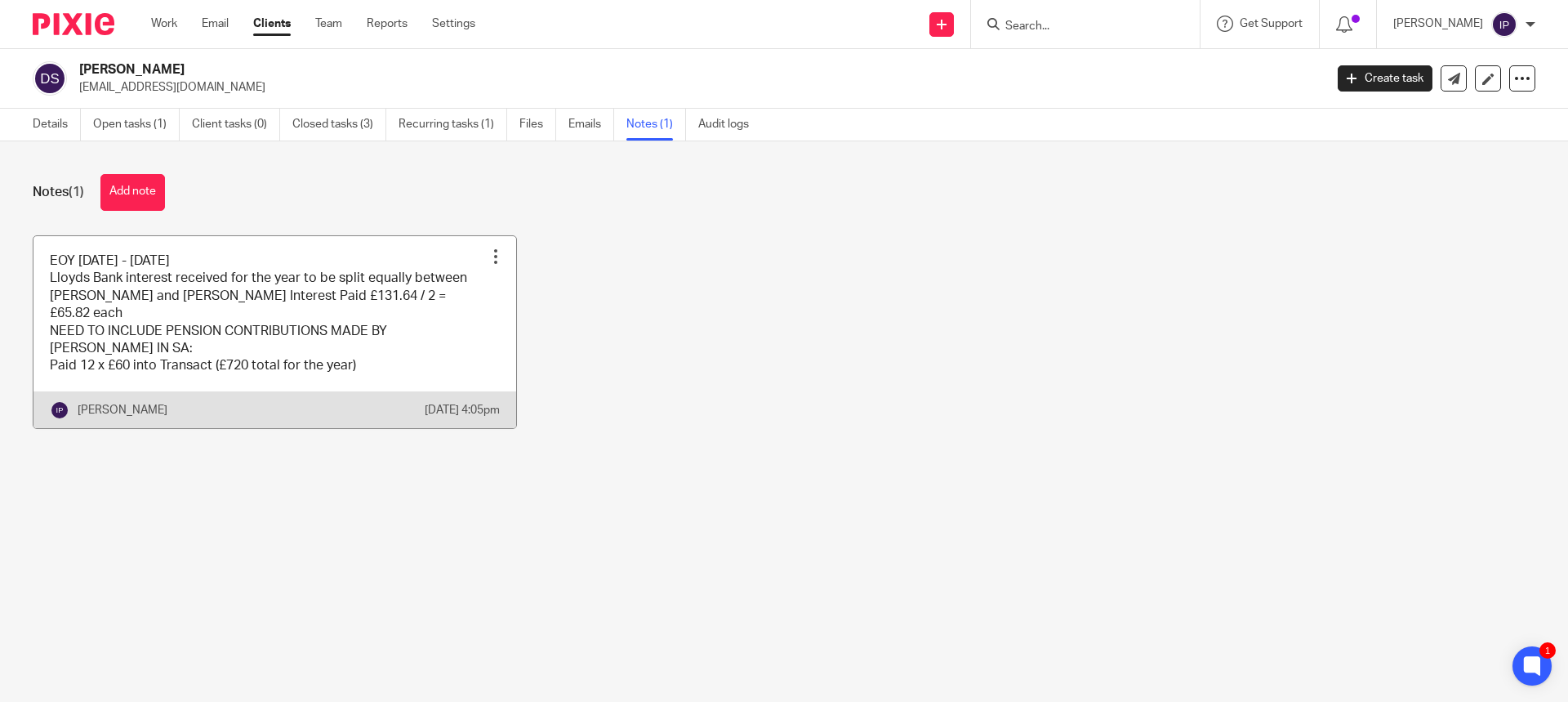
click at [271, 325] on link at bounding box center [275, 332] width 482 height 192
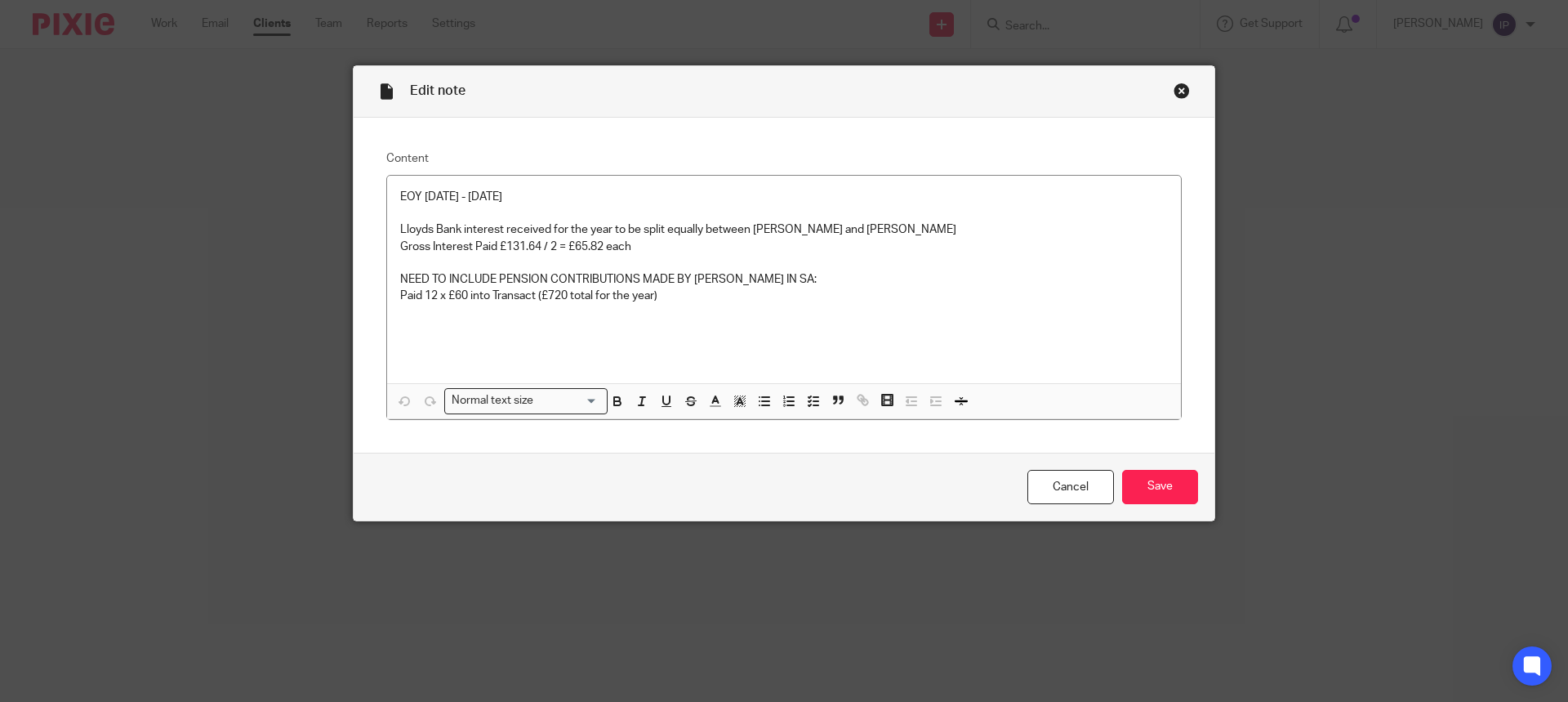
click at [1174, 91] on div "Close this dialog window" at bounding box center [1182, 90] width 16 height 16
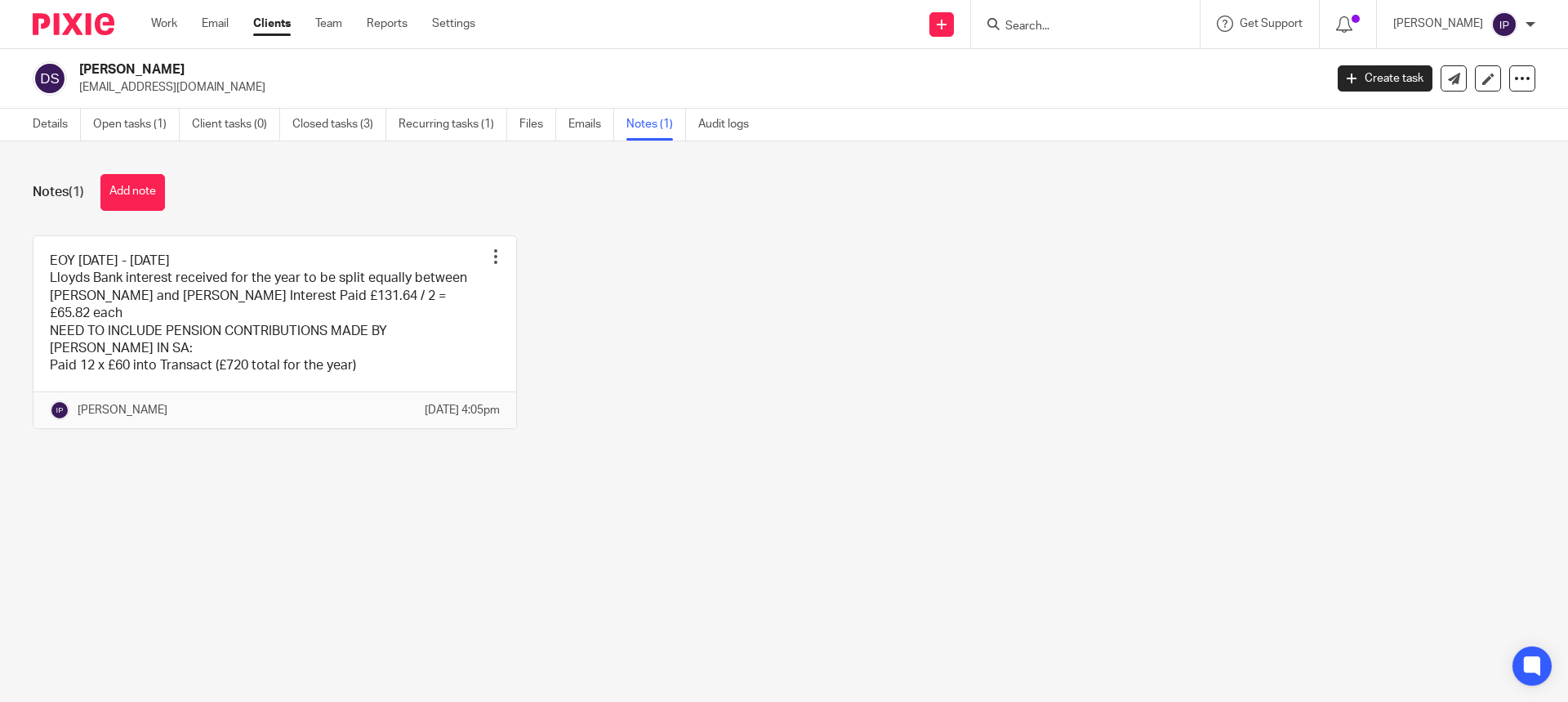
click at [720, 456] on div "Notes (1) Add note EOY [DATE] - [DATE] Lloyds Bank interest received for the ye…" at bounding box center [784, 314] width 1568 height 345
click at [336, 123] on link "Closed tasks (3)" at bounding box center [339, 125] width 94 height 32
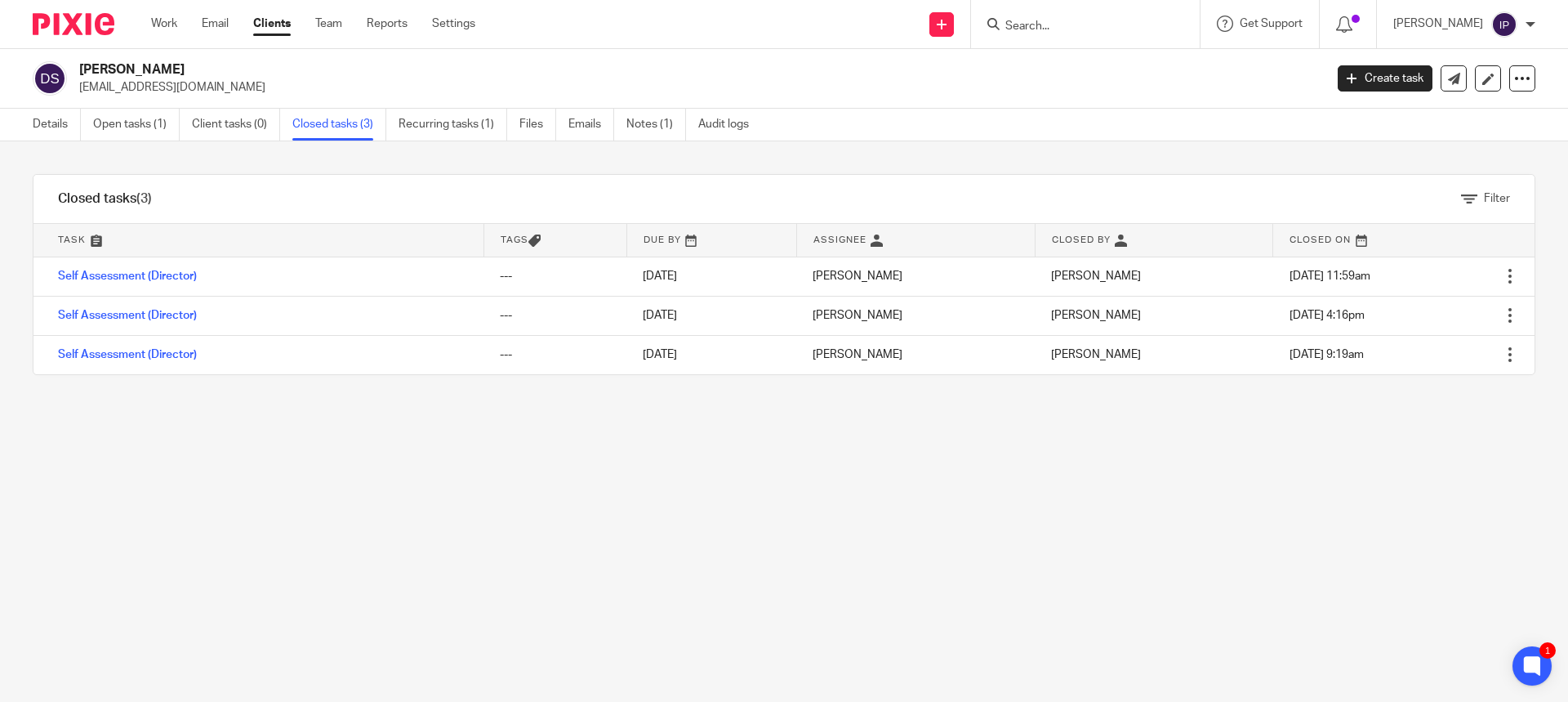
click at [647, 409] on div "Filter tasks Only show tasks matching all of these conditions 1 Task name Is Is…" at bounding box center [784, 421] width 1568 height 560
